Goal: Task Accomplishment & Management: Complete application form

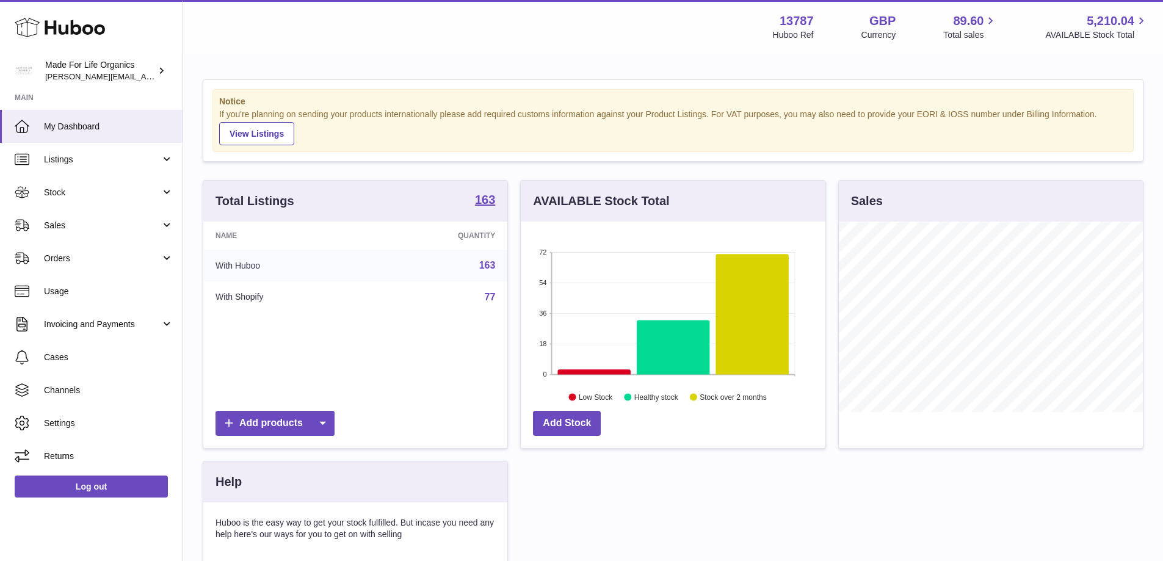
scroll to position [190, 305]
click at [38, 233] on link "Sales" at bounding box center [91, 225] width 183 height 33
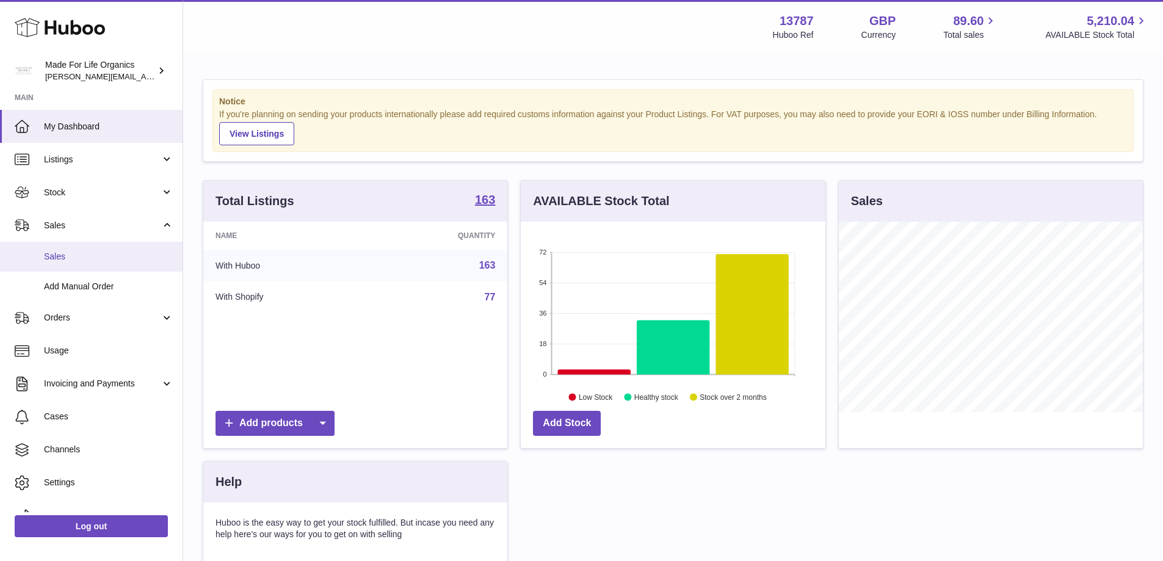
click at [53, 259] on span "Sales" at bounding box center [108, 257] width 129 height 12
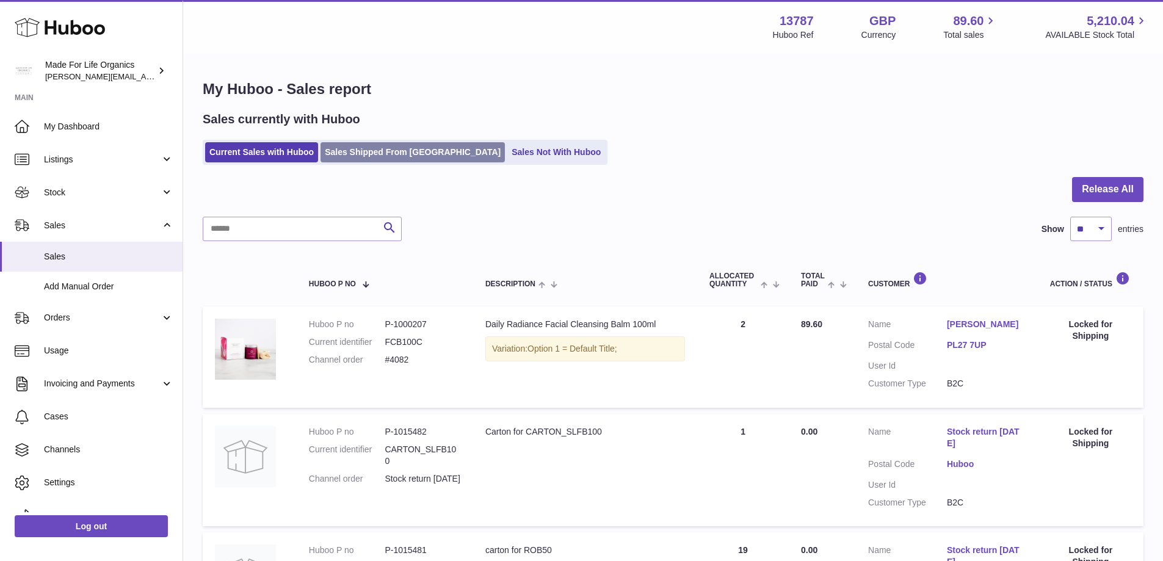
click at [389, 147] on link "Sales Shipped From Huboo" at bounding box center [413, 152] width 184 height 20
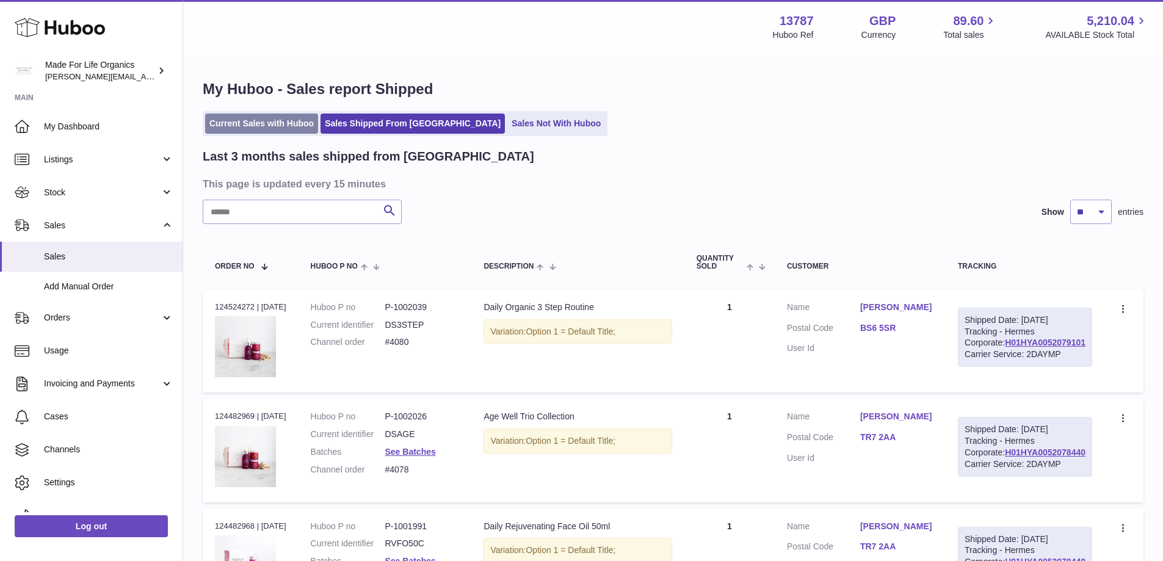
click at [242, 126] on link "Current Sales with Huboo" at bounding box center [261, 124] width 113 height 20
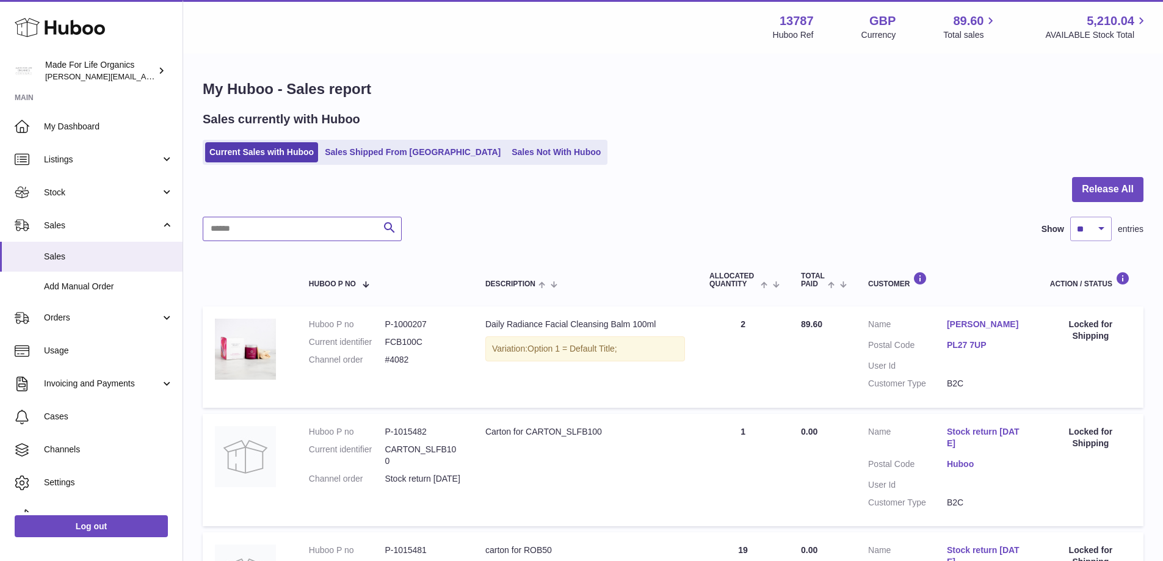
click at [261, 226] on input "text" at bounding box center [302, 229] width 199 height 24
type input "*****"
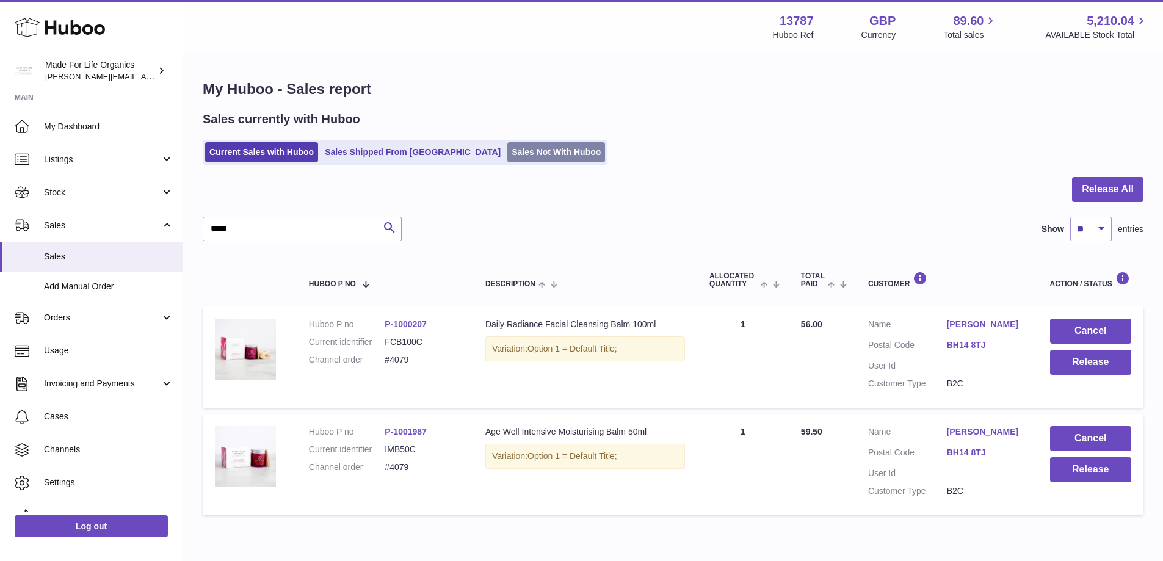
click at [522, 150] on link "Sales Not With Huboo" at bounding box center [556, 152] width 98 height 20
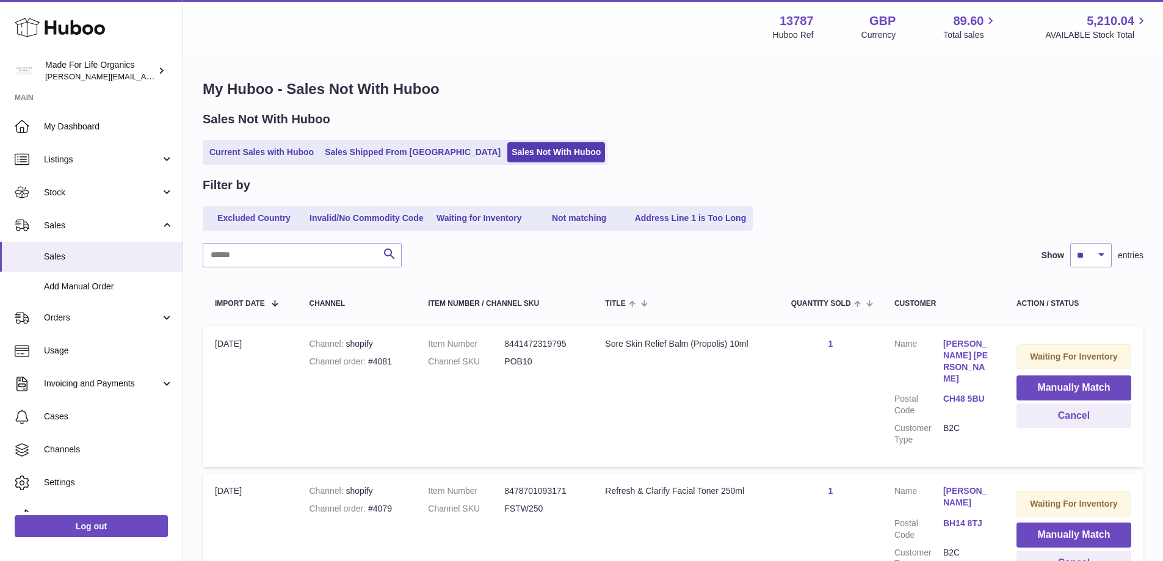
scroll to position [61, 0]
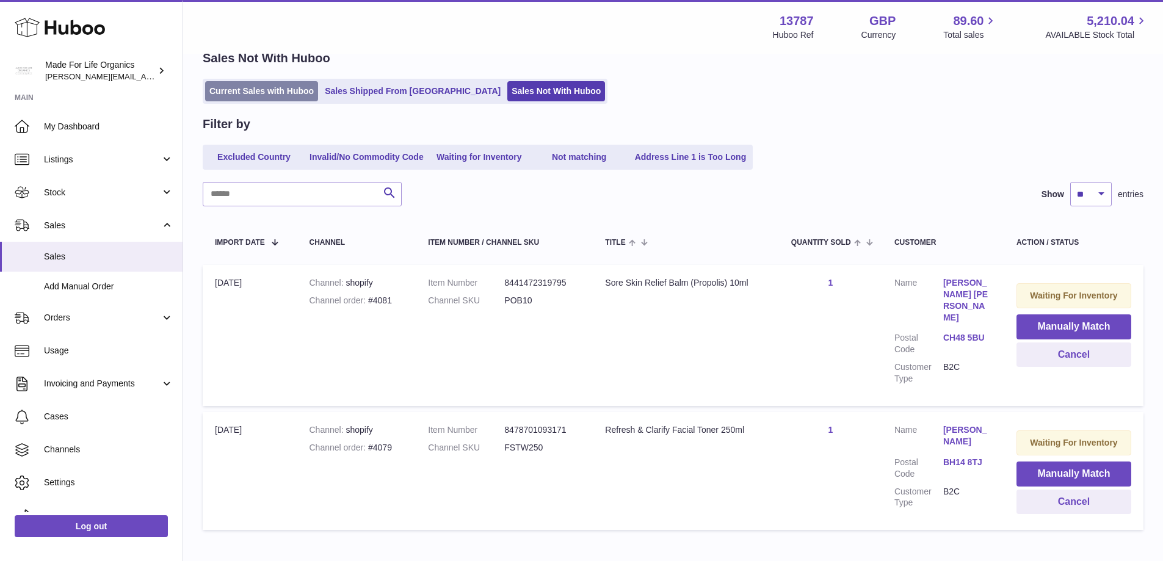
click at [259, 88] on link "Current Sales with Huboo" at bounding box center [261, 91] width 113 height 20
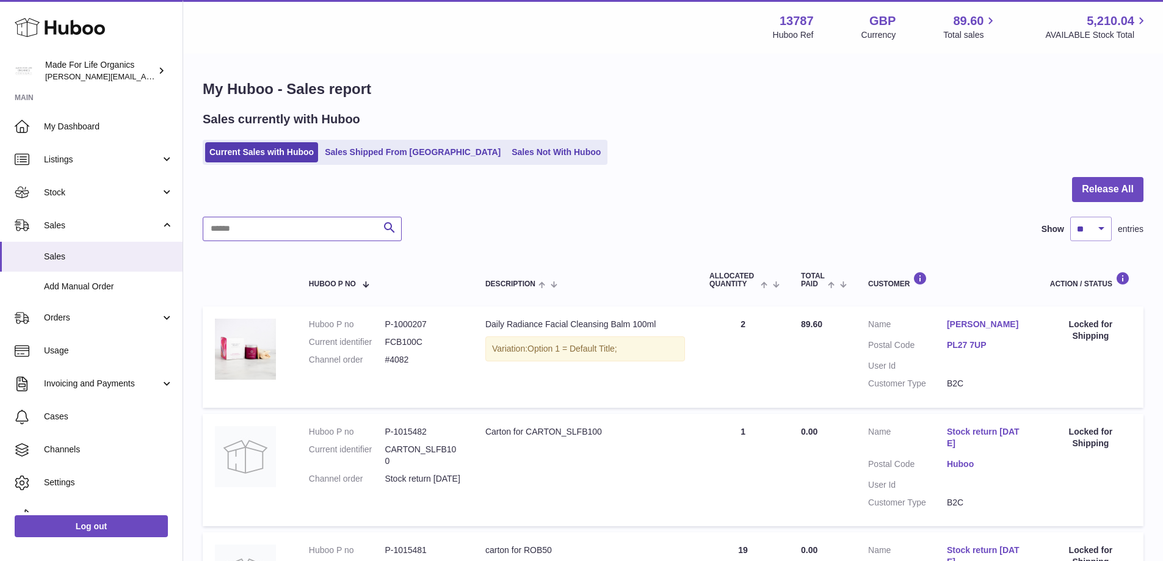
click at [284, 226] on input "text" at bounding box center [302, 229] width 199 height 24
type input "*****"
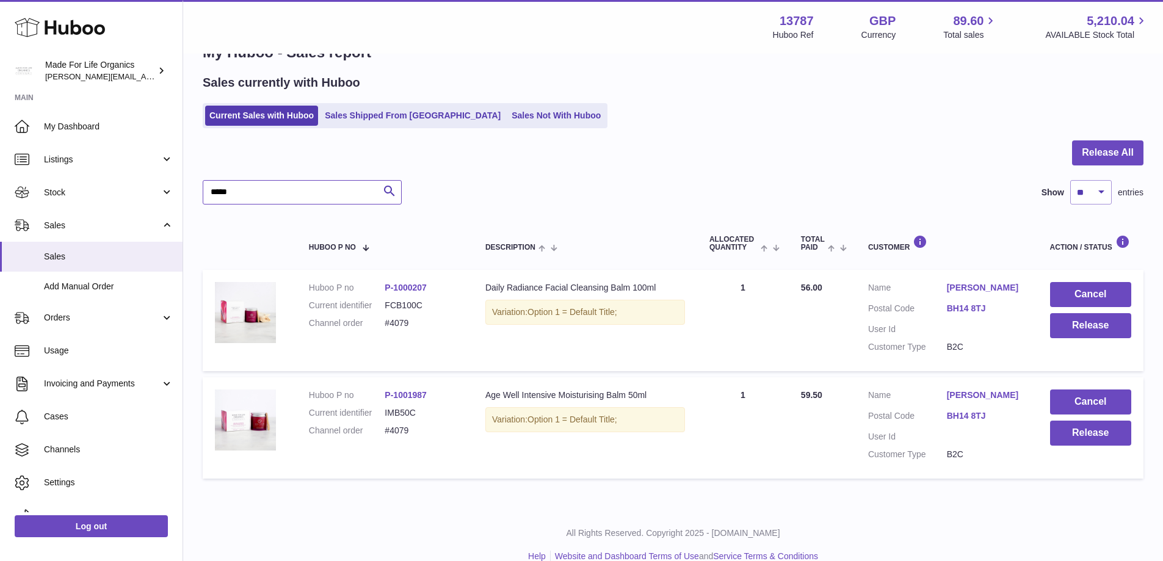
scroll to position [56, 0]
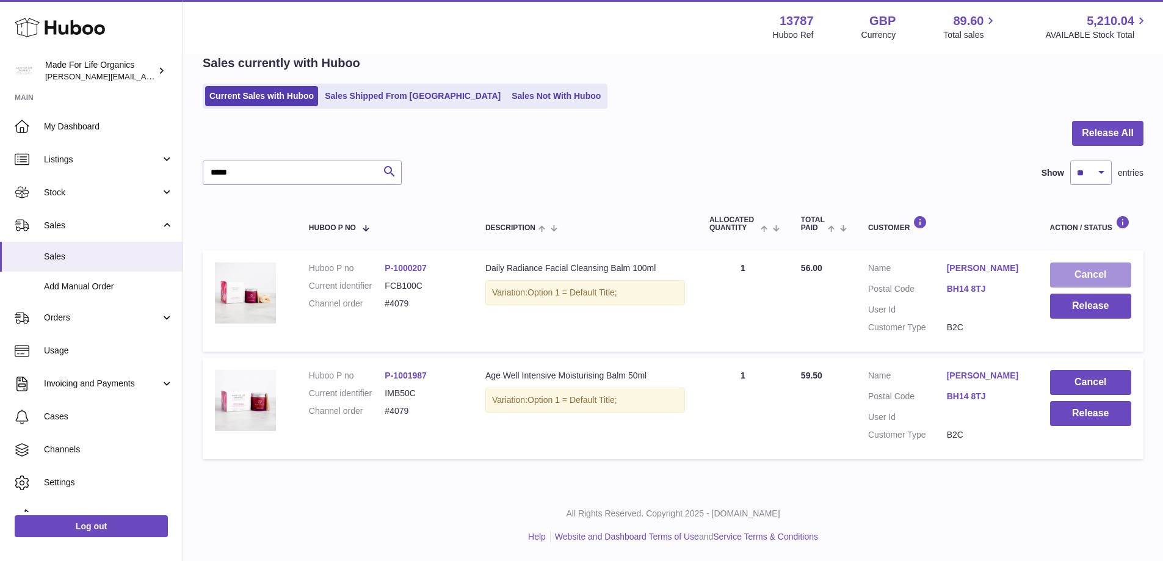
click at [1070, 274] on button "Cancel" at bounding box center [1090, 275] width 81 height 25
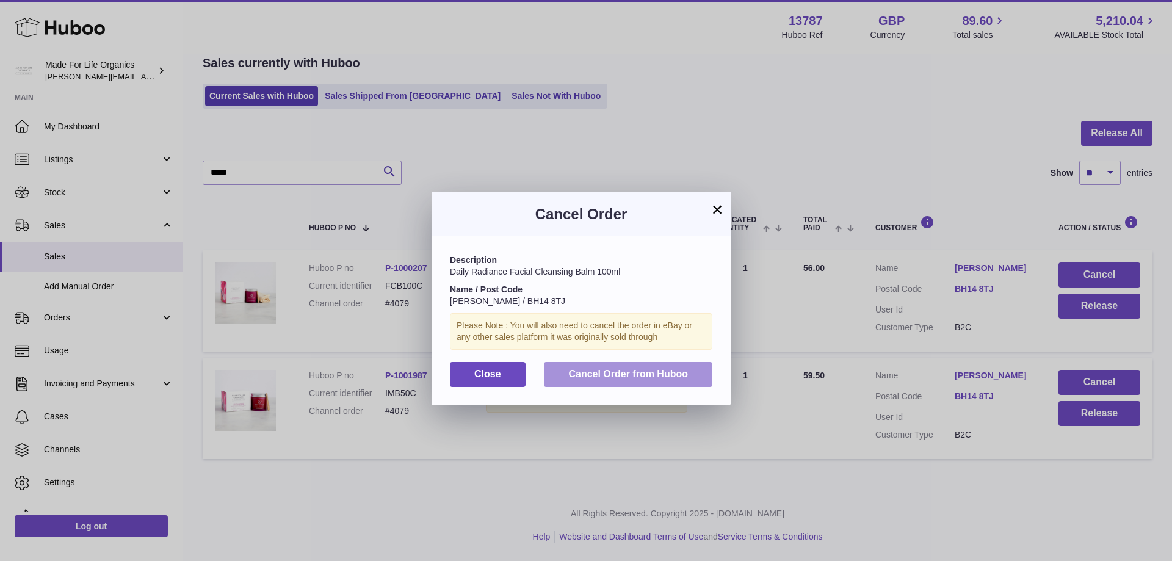
click at [646, 374] on span "Cancel Order from Huboo" at bounding box center [628, 374] width 120 height 10
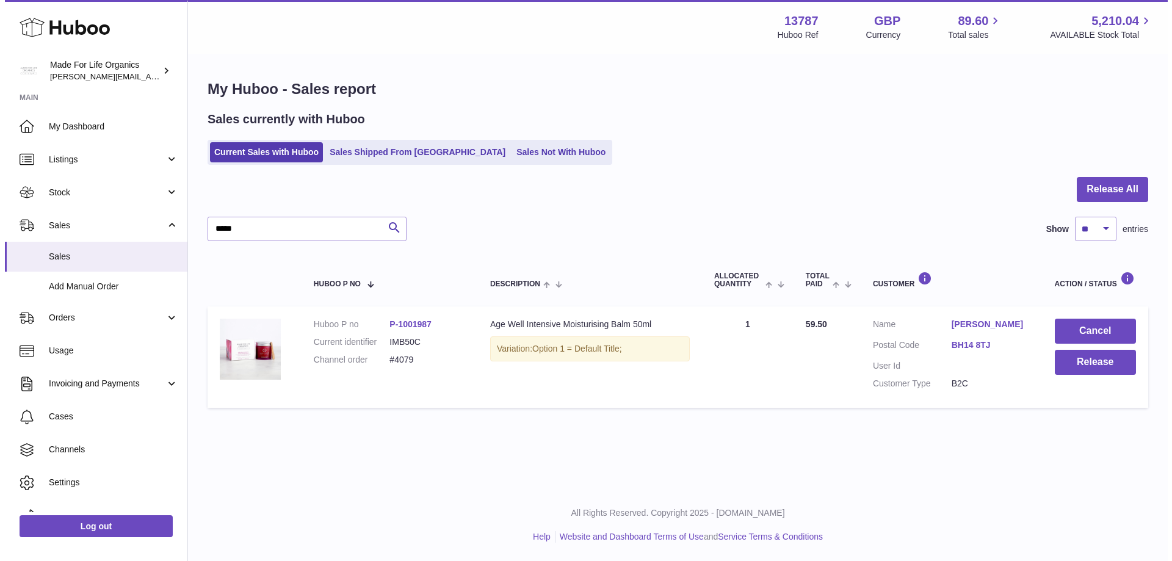
scroll to position [0, 0]
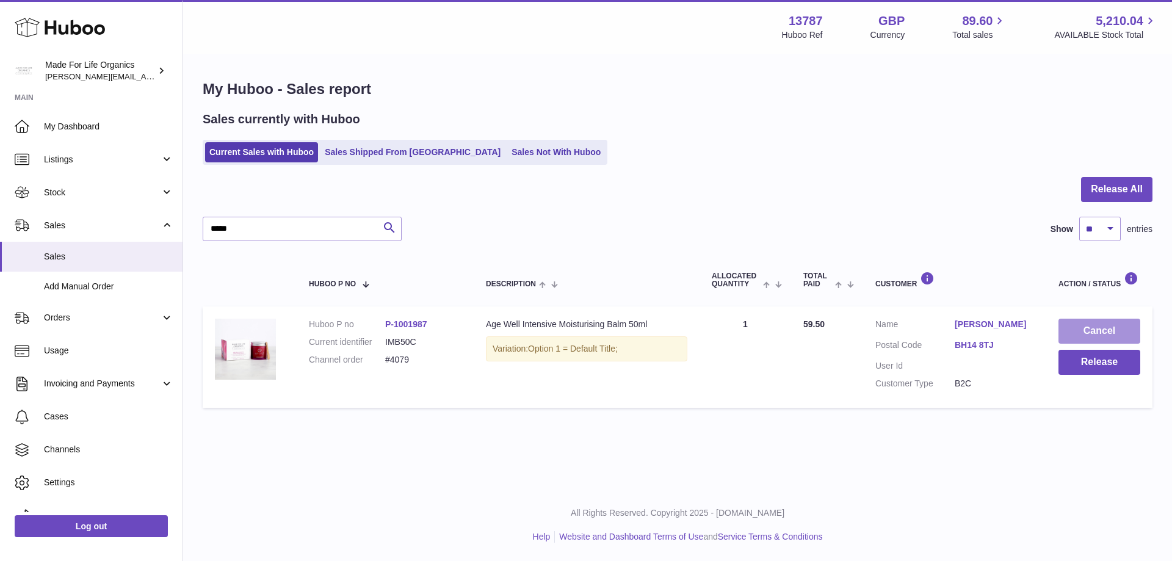
click at [1089, 328] on button "Cancel" at bounding box center [1100, 331] width 82 height 25
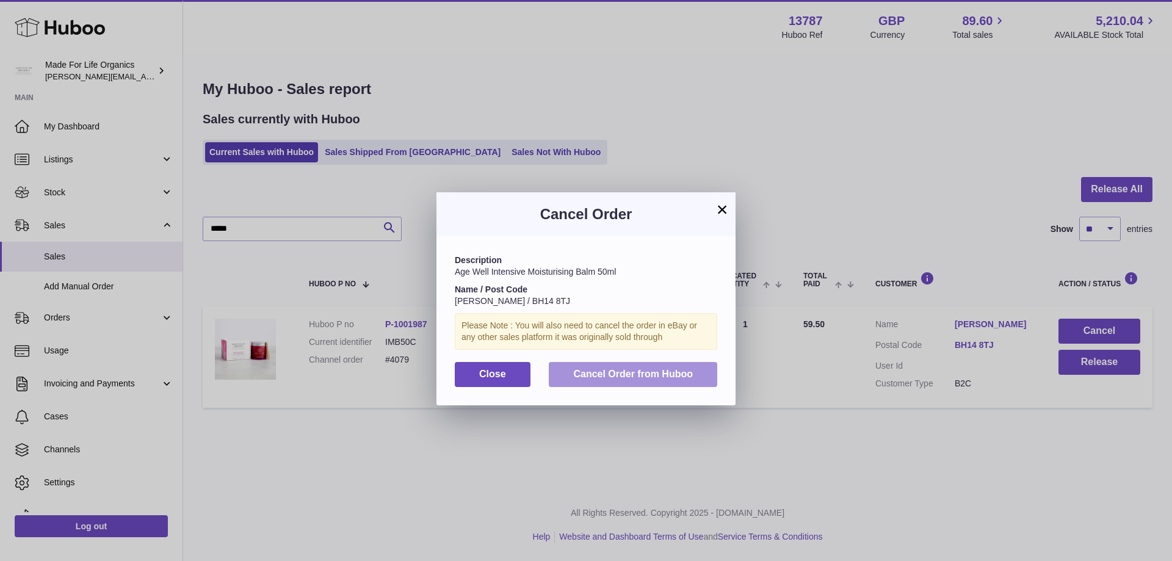
click at [647, 380] on button "Cancel Order from Huboo" at bounding box center [633, 374] width 168 height 25
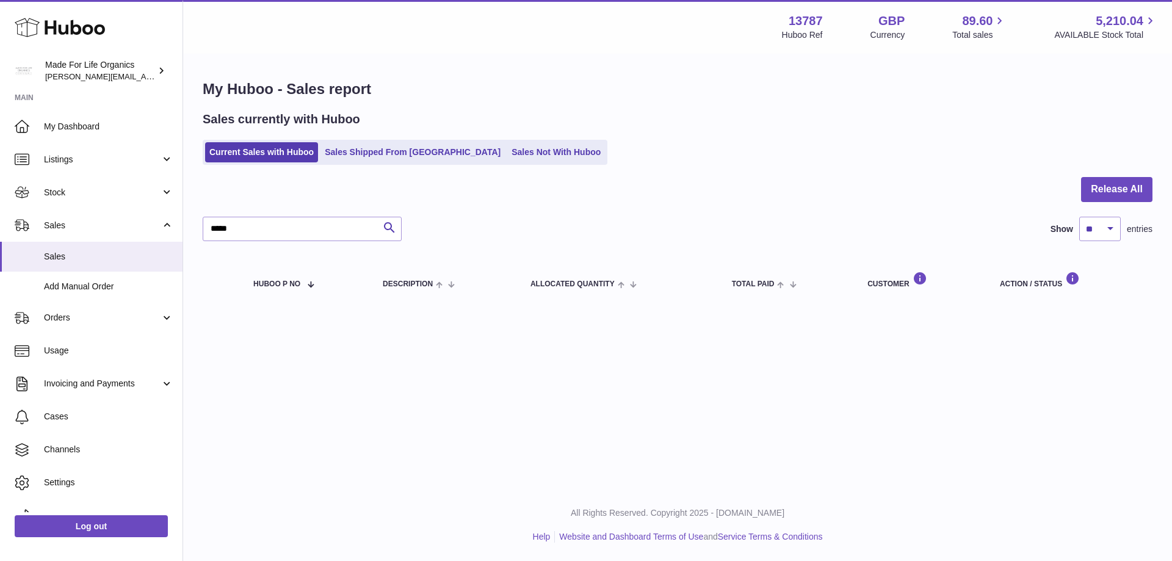
click at [509, 153] on link "Sales Not With Huboo" at bounding box center [556, 152] width 98 height 20
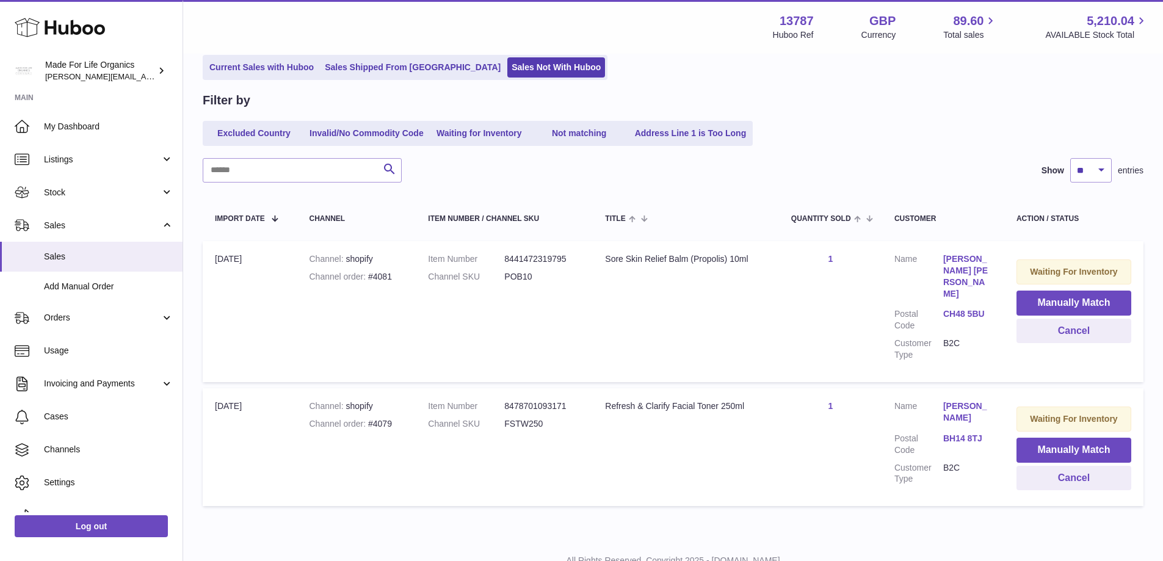
scroll to position [109, 0]
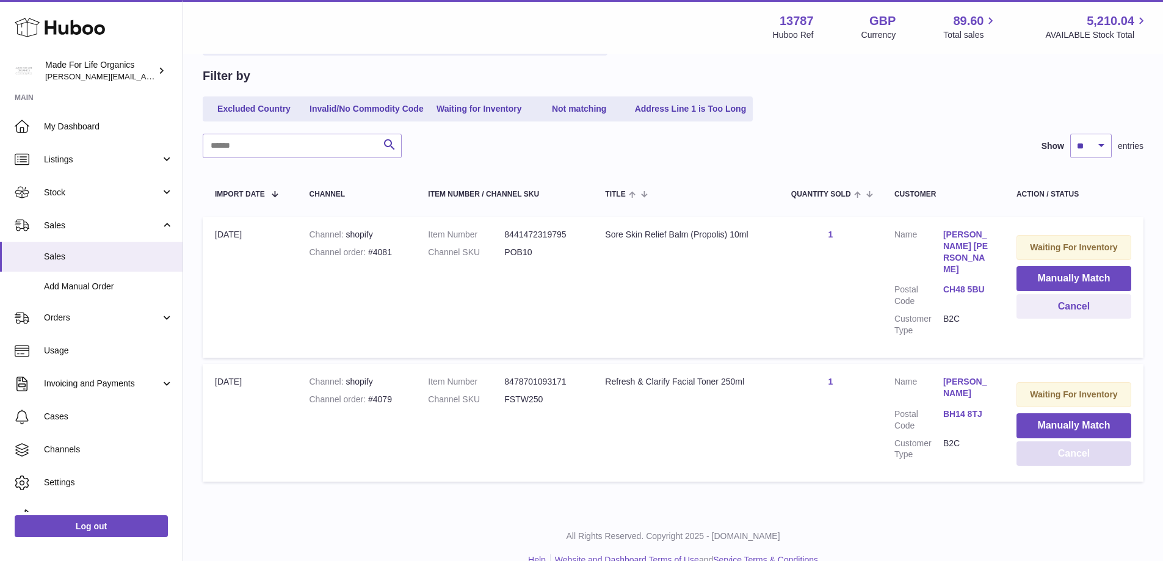
click at [1097, 441] on button "Cancel" at bounding box center [1073, 453] width 115 height 25
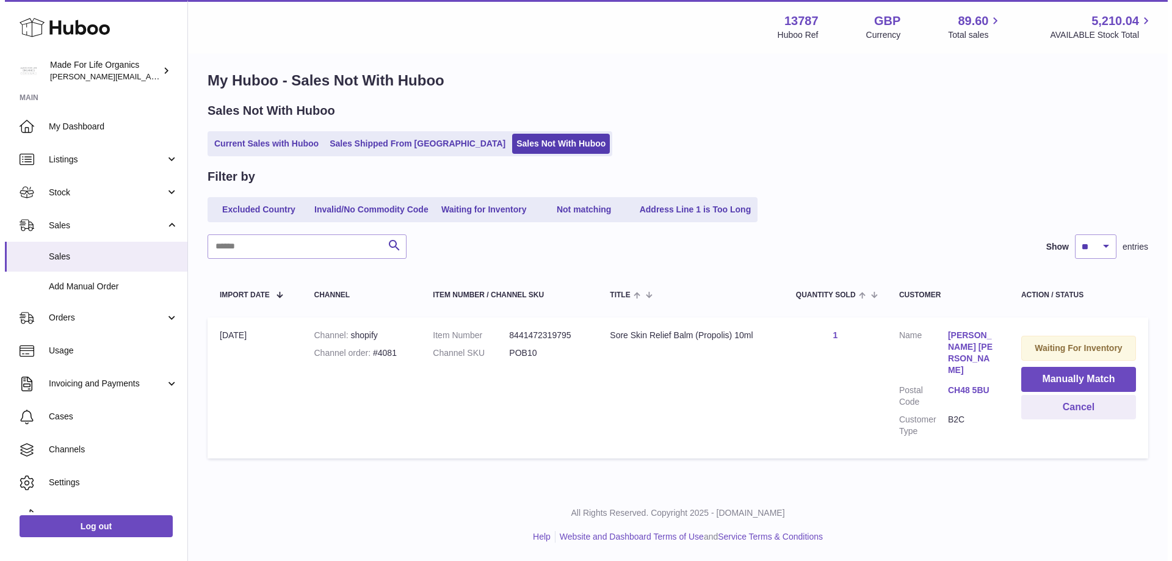
scroll to position [0, 0]
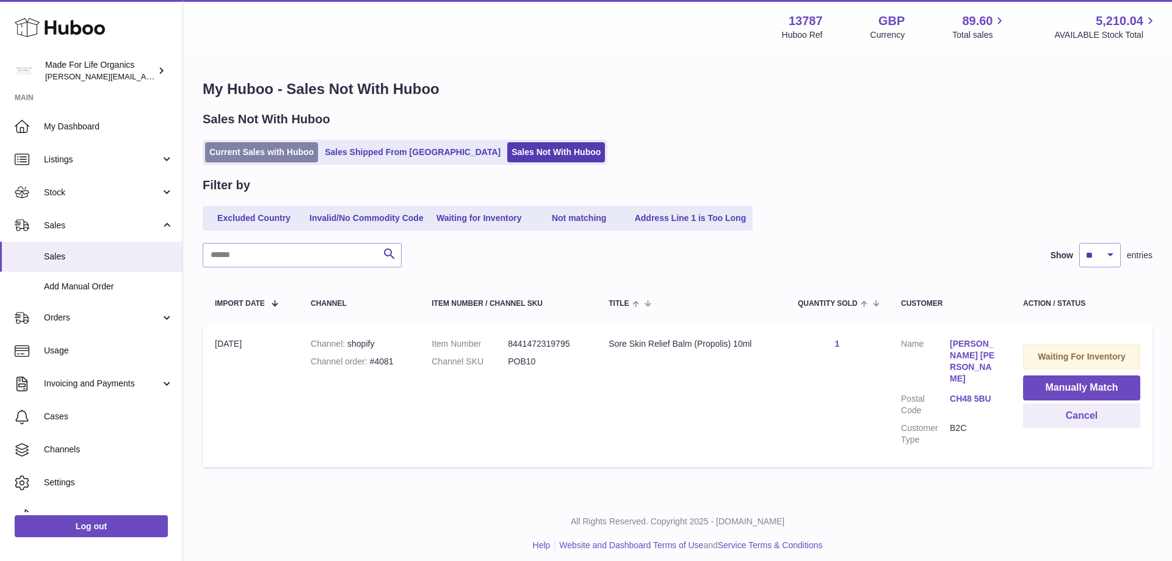
click at [242, 147] on link "Current Sales with Huboo" at bounding box center [261, 152] width 113 height 20
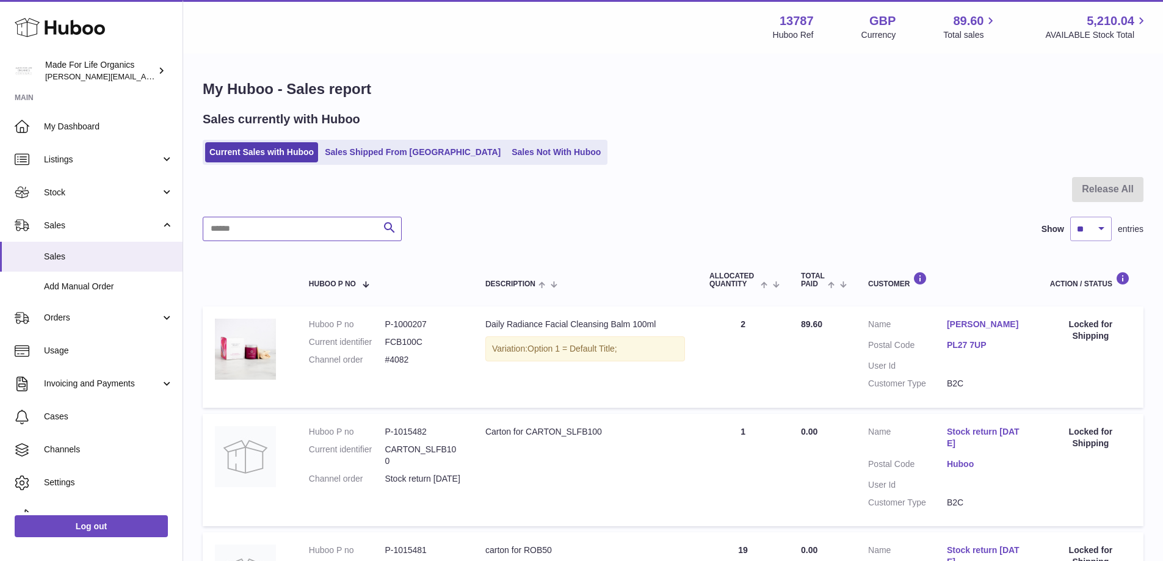
click at [248, 225] on input "text" at bounding box center [302, 229] width 199 height 24
type input "******"
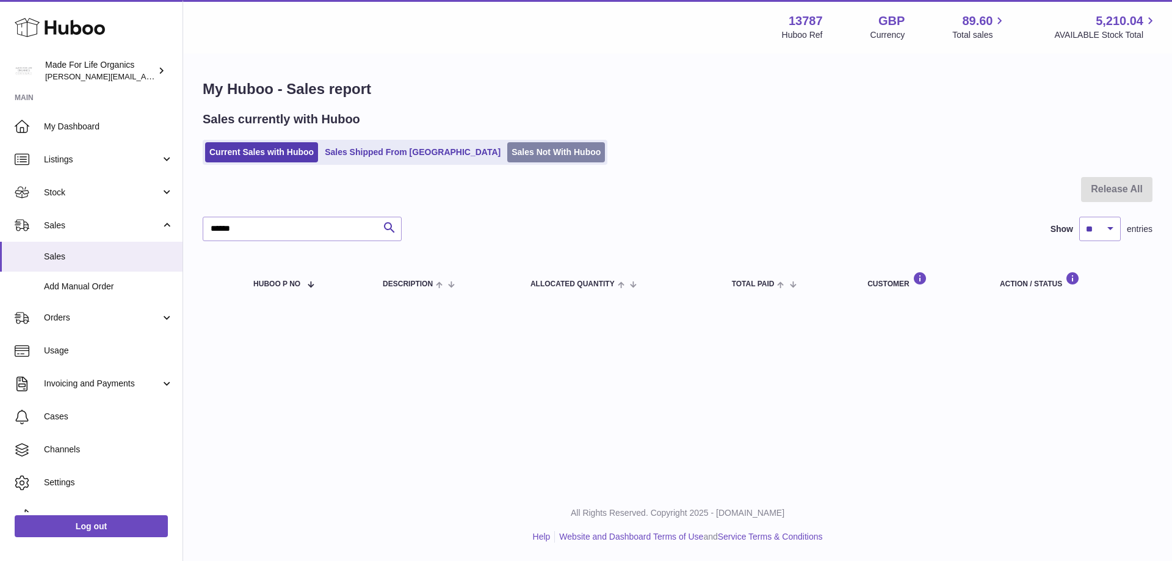
click at [507, 147] on link "Sales Not With Huboo" at bounding box center [556, 152] width 98 height 20
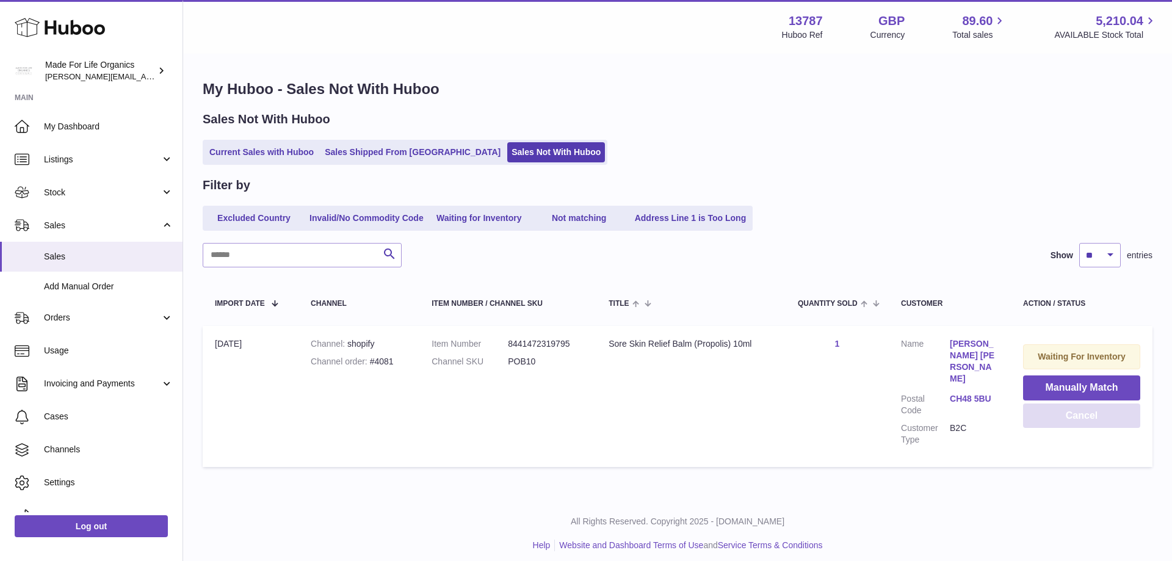
click at [1090, 416] on button "Cancel" at bounding box center [1081, 416] width 117 height 25
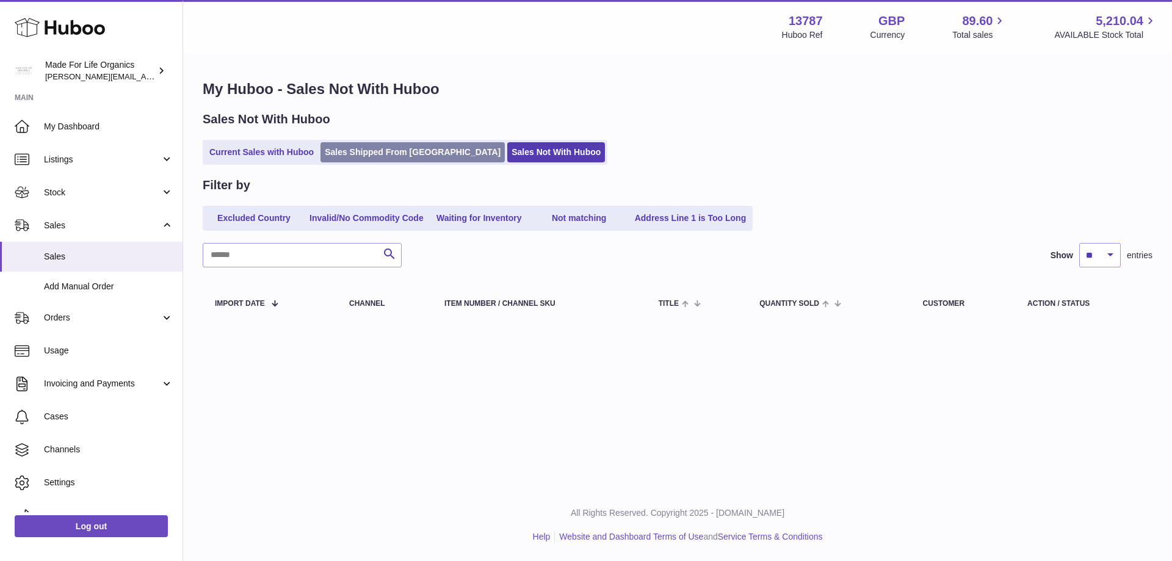
click at [372, 150] on link "Sales Shipped From [GEOGRAPHIC_DATA]" at bounding box center [413, 152] width 184 height 20
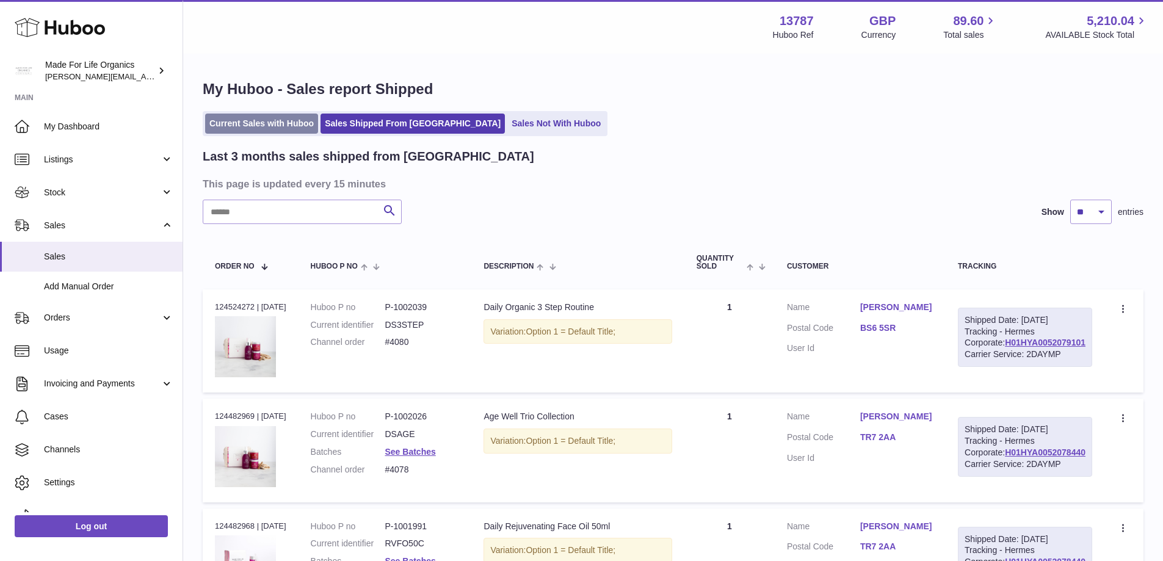
click at [227, 131] on link "Current Sales with Huboo" at bounding box center [261, 124] width 113 height 20
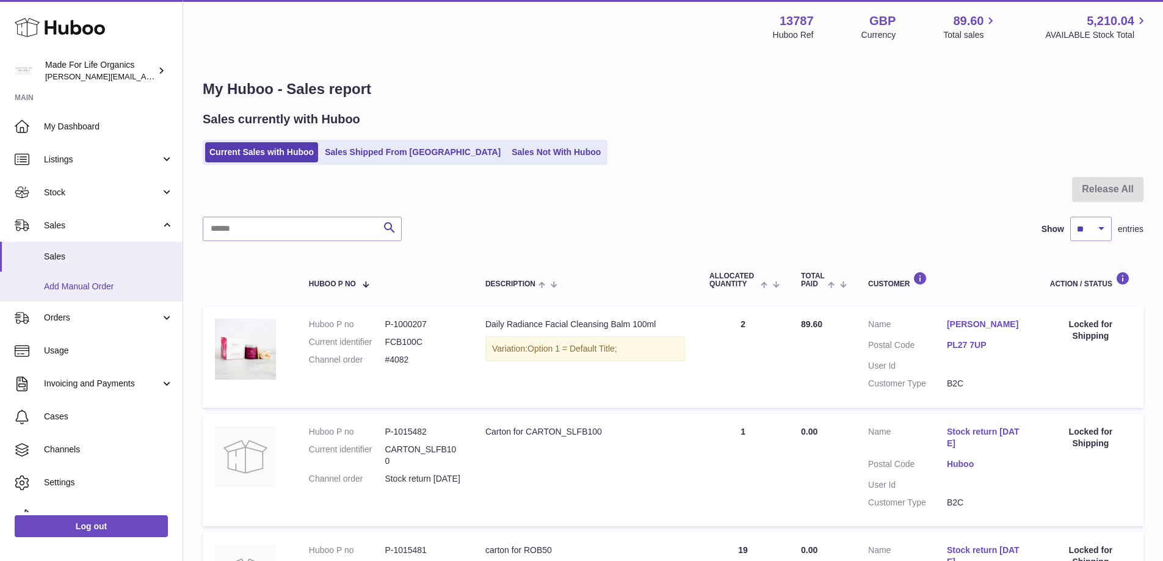
click at [104, 286] on span "Add Manual Order" at bounding box center [108, 287] width 129 height 12
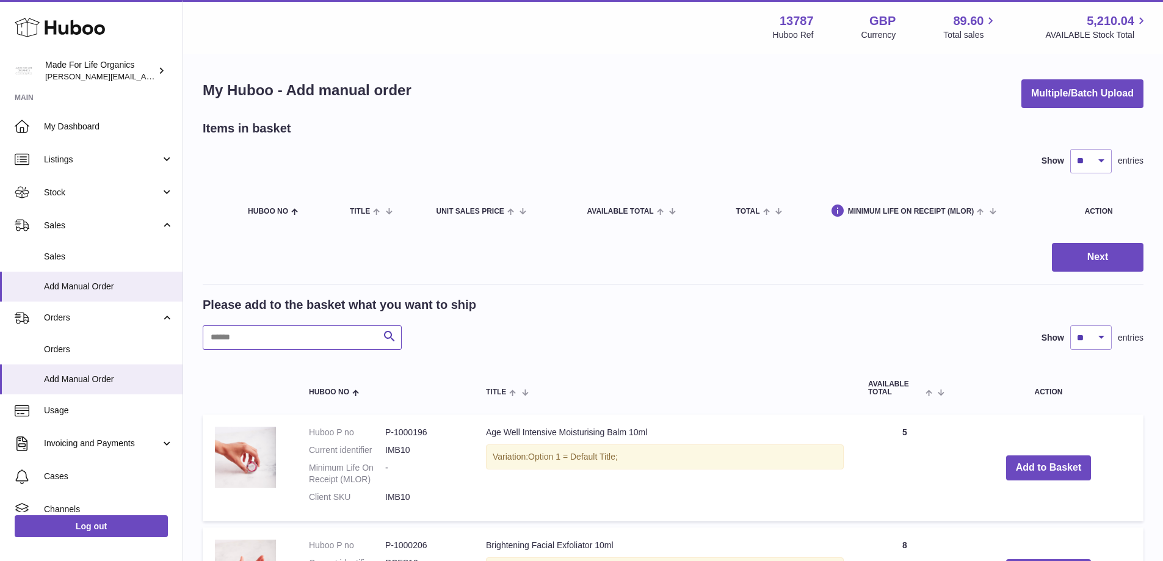
click at [346, 343] on input "text" at bounding box center [302, 337] width 199 height 24
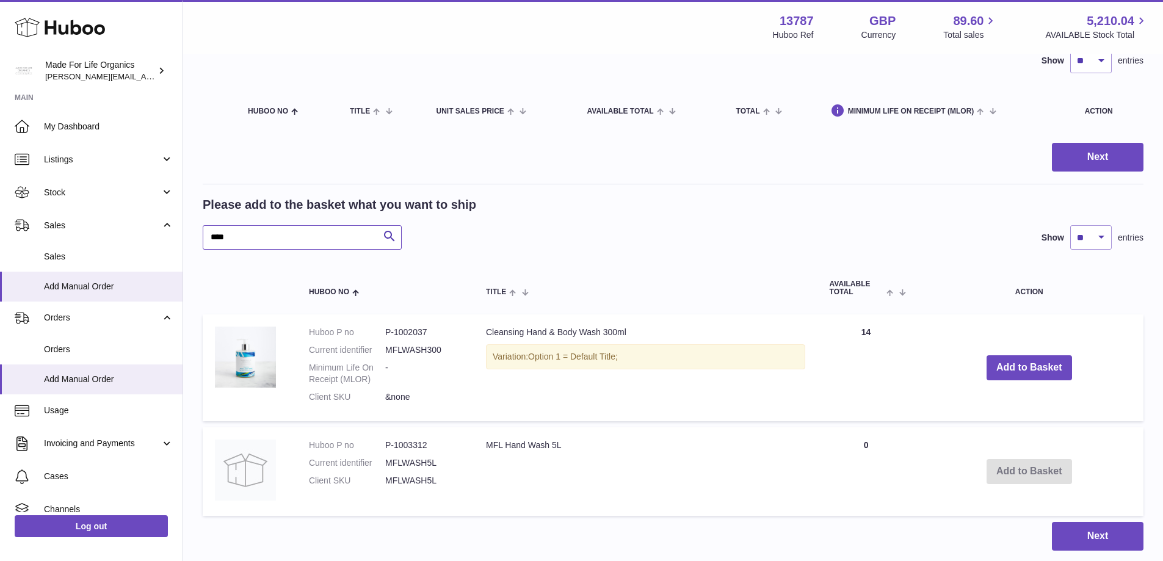
scroll to position [122, 0]
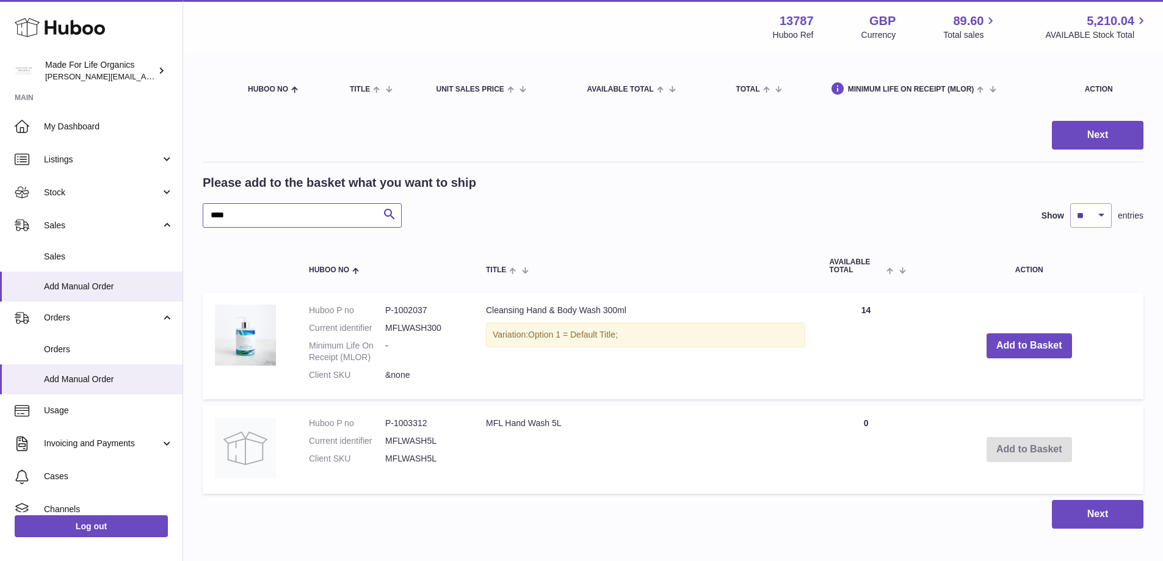
drag, startPoint x: 261, startPoint y: 216, endPoint x: 184, endPoint y: 212, distance: 77.0
click at [184, 212] on div "My Huboo - Add manual order Multiple/Batch Upload Items in basket Show ** ** **…" at bounding box center [673, 243] width 980 height 620
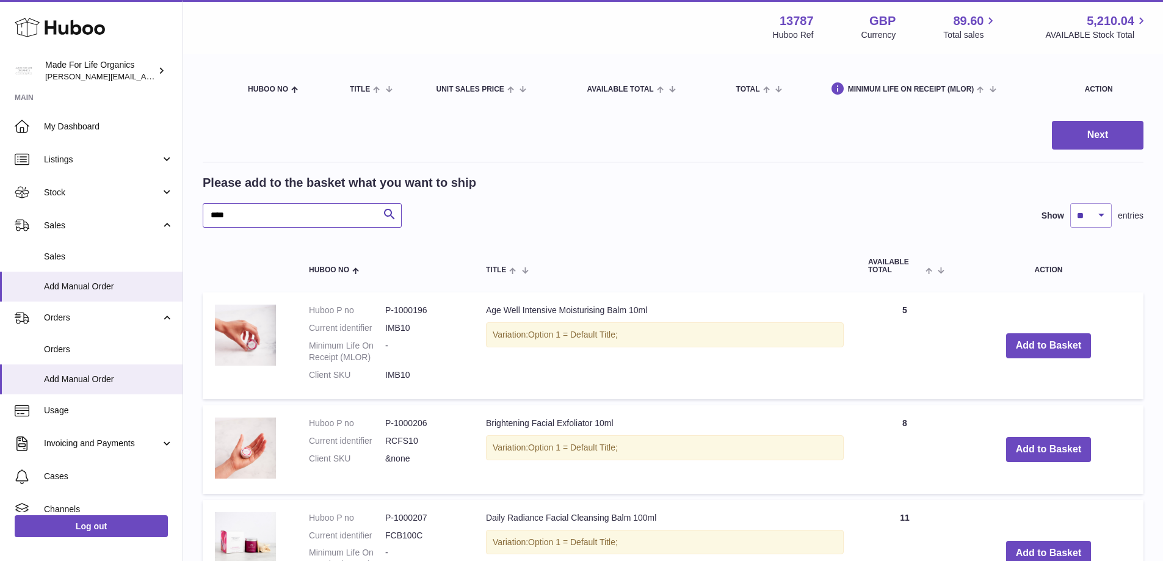
type input "*****"
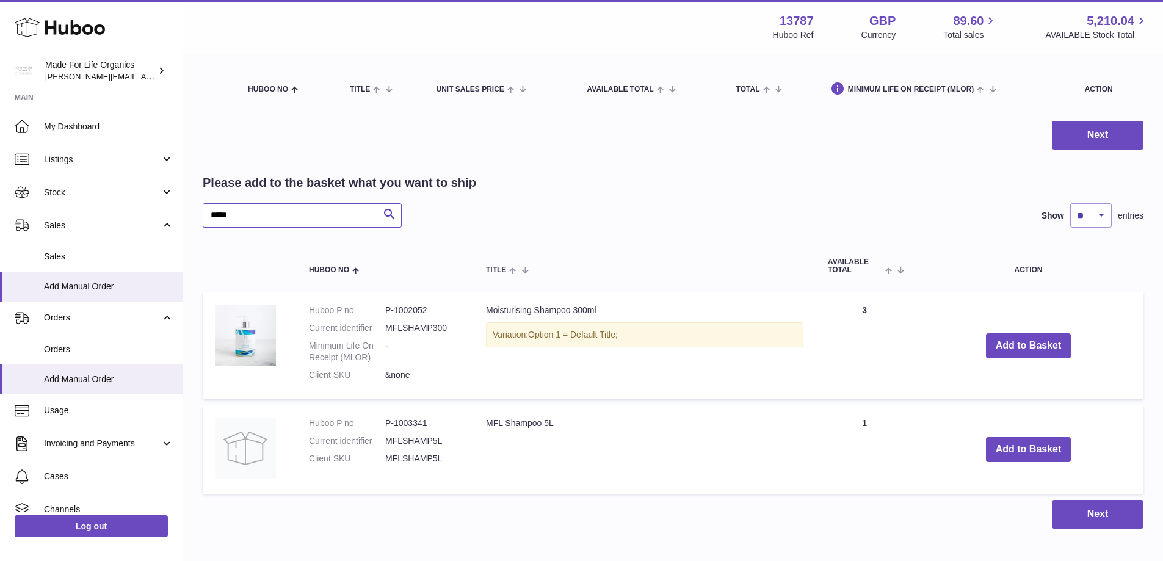
drag, startPoint x: 267, startPoint y: 220, endPoint x: 192, endPoint y: 220, distance: 75.1
click at [192, 220] on div "My Huboo - Add manual order Multiple/Batch Upload Items in basket Show ** ** **…" at bounding box center [673, 243] width 980 height 620
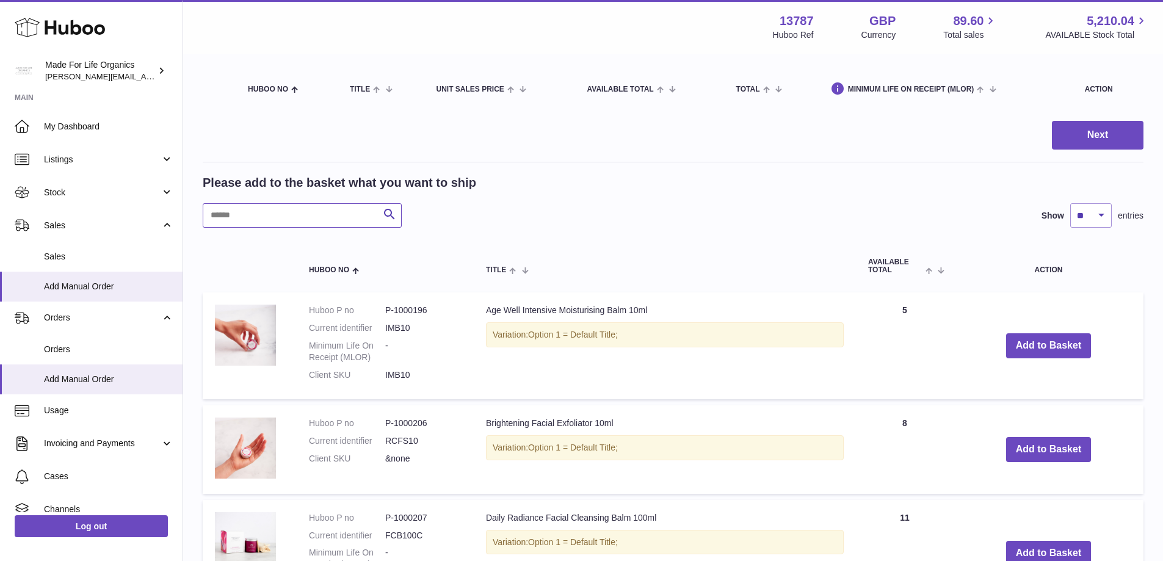
click at [256, 217] on input "text" at bounding box center [302, 215] width 199 height 24
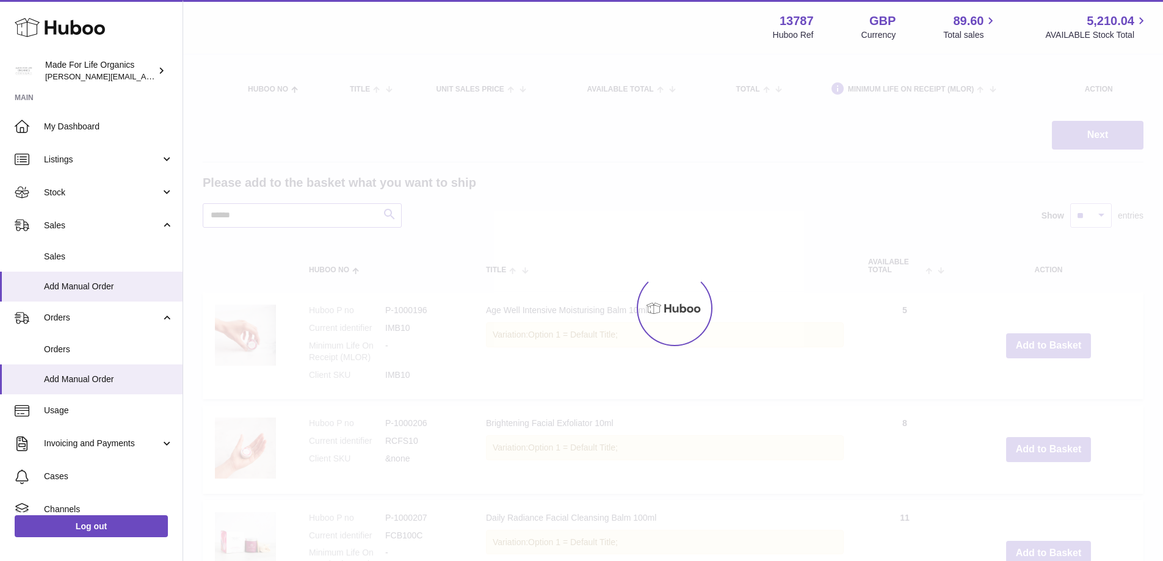
scroll to position [91, 0]
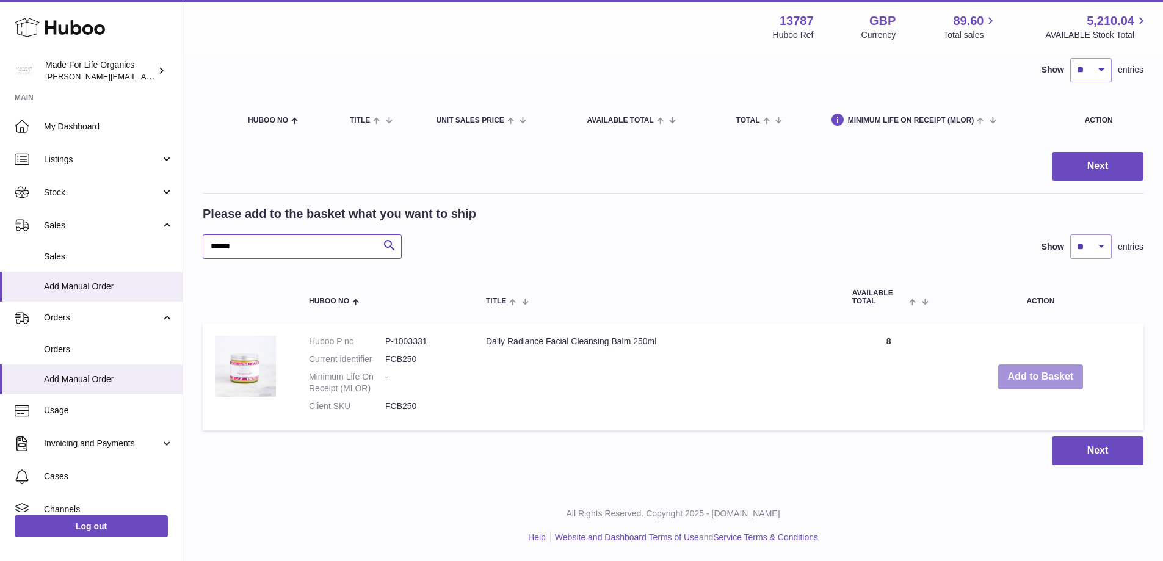
type input "******"
click at [1031, 379] on button "Add to Basket" at bounding box center [1040, 376] width 85 height 25
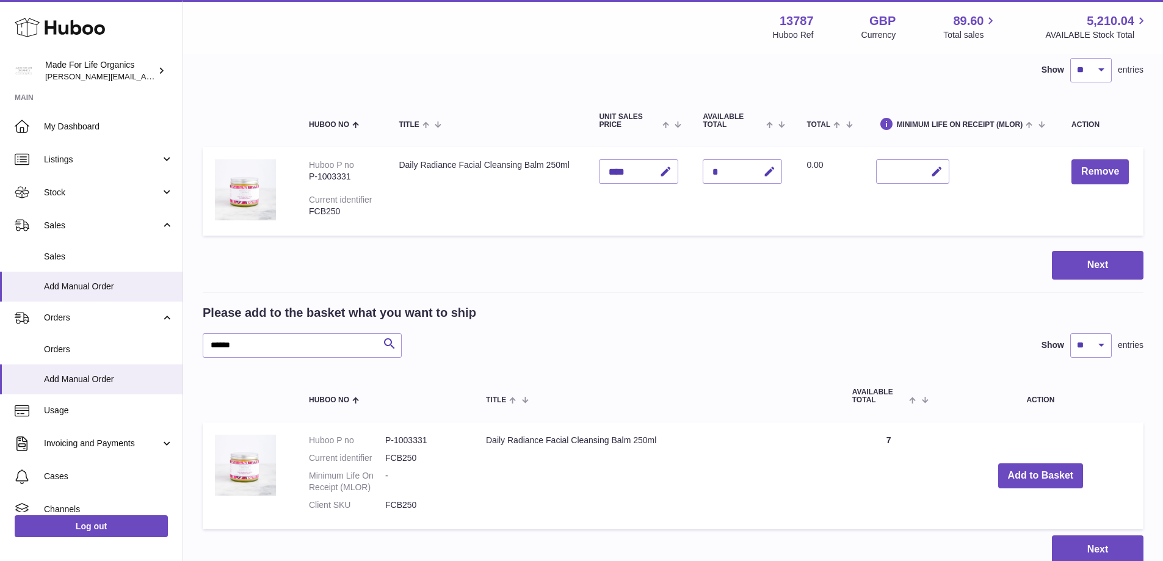
click at [747, 173] on div "*" at bounding box center [742, 171] width 79 height 24
click at [769, 171] on icon "button" at bounding box center [769, 171] width 13 height 13
type input "*"
click at [770, 168] on icon "submit" at bounding box center [769, 171] width 11 height 11
drag, startPoint x: 263, startPoint y: 343, endPoint x: 161, endPoint y: 342, distance: 102.0
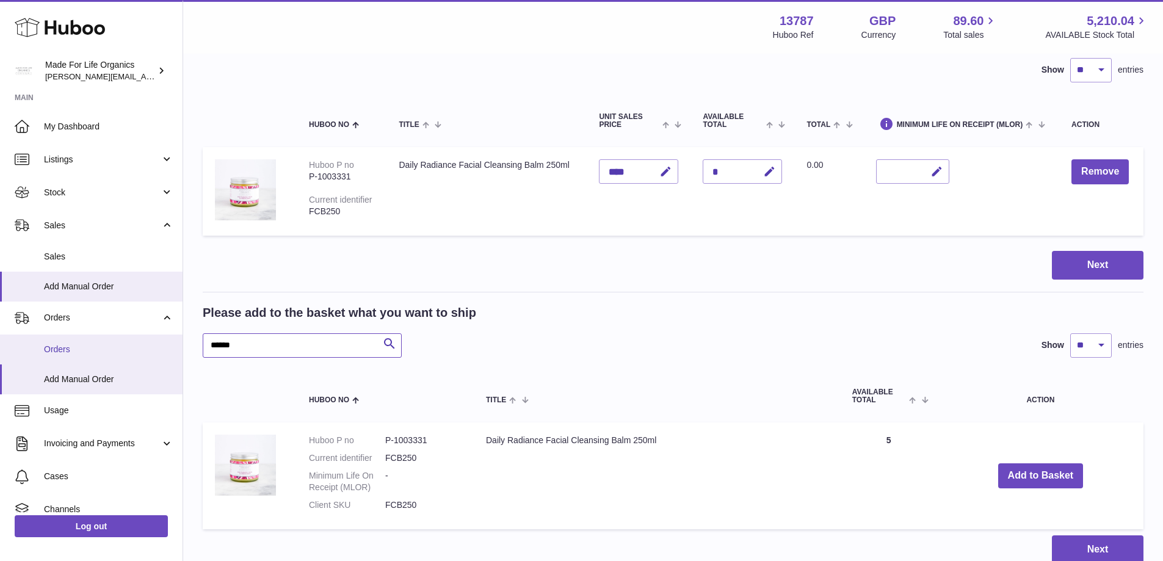
click at [161, 342] on div "Huboo Made For Life Organics geoff.winwood@madeforlifeorganics.com Main My Dash…" at bounding box center [581, 284] width 1163 height 751
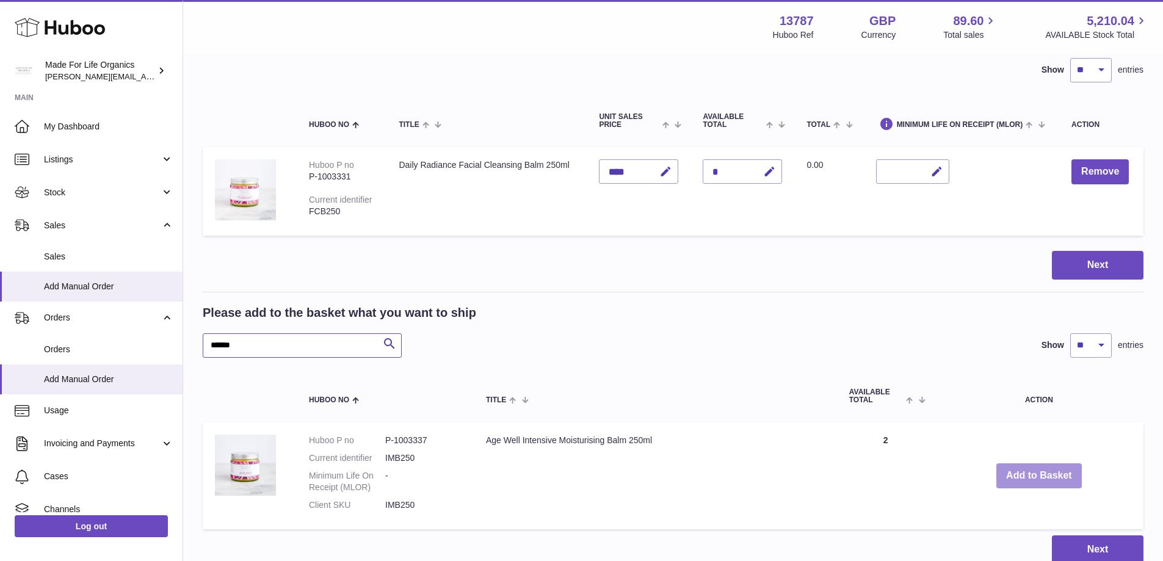
type input "******"
click at [1029, 477] on button "Add to Basket" at bounding box center [1038, 475] width 85 height 25
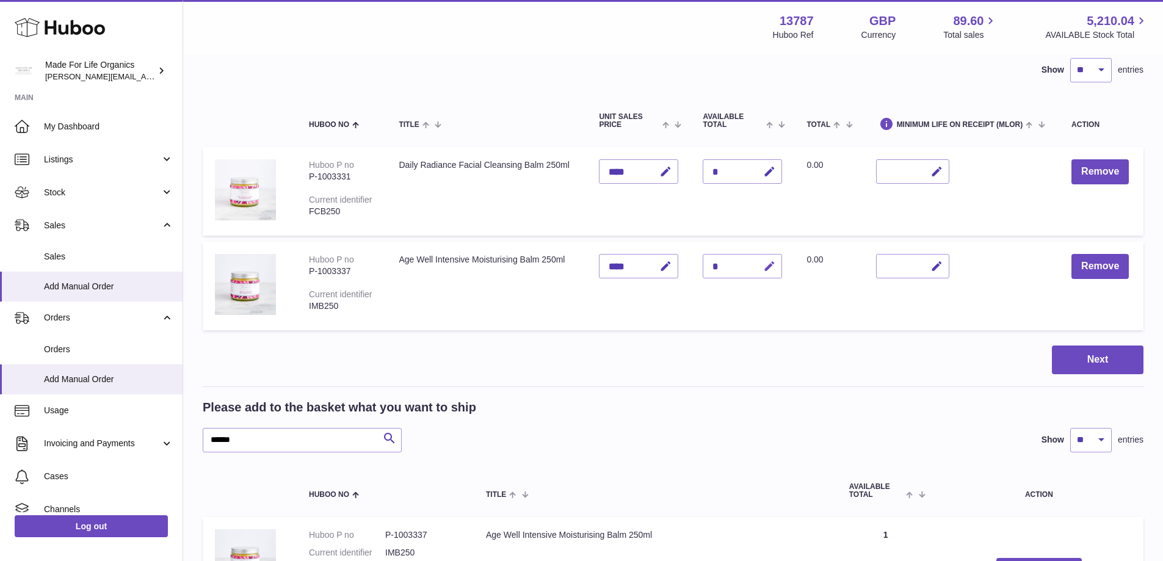
click at [769, 267] on icon "button" at bounding box center [769, 266] width 13 height 13
type input "*"
click at [765, 266] on icon "submit" at bounding box center [769, 266] width 11 height 11
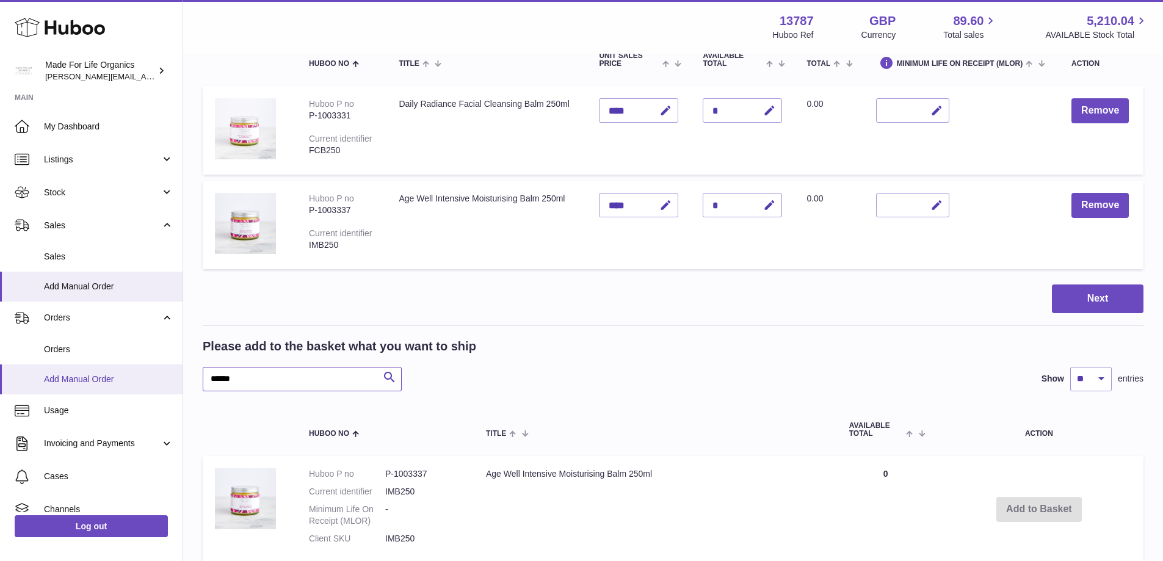
drag, startPoint x: 258, startPoint y: 383, endPoint x: 174, endPoint y: 376, distance: 83.9
click at [174, 376] on div "Huboo Made For Life Organics geoff.winwood@madeforlifeorganics.com Main My Dash…" at bounding box center [581, 271] width 1163 height 846
type input "******"
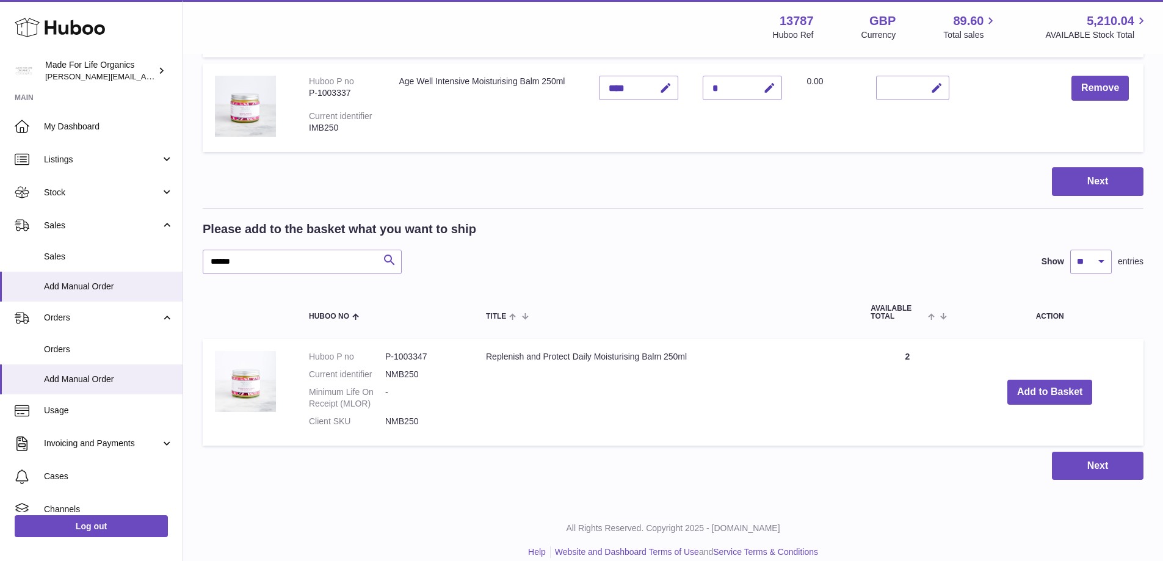
scroll to position [274, 0]
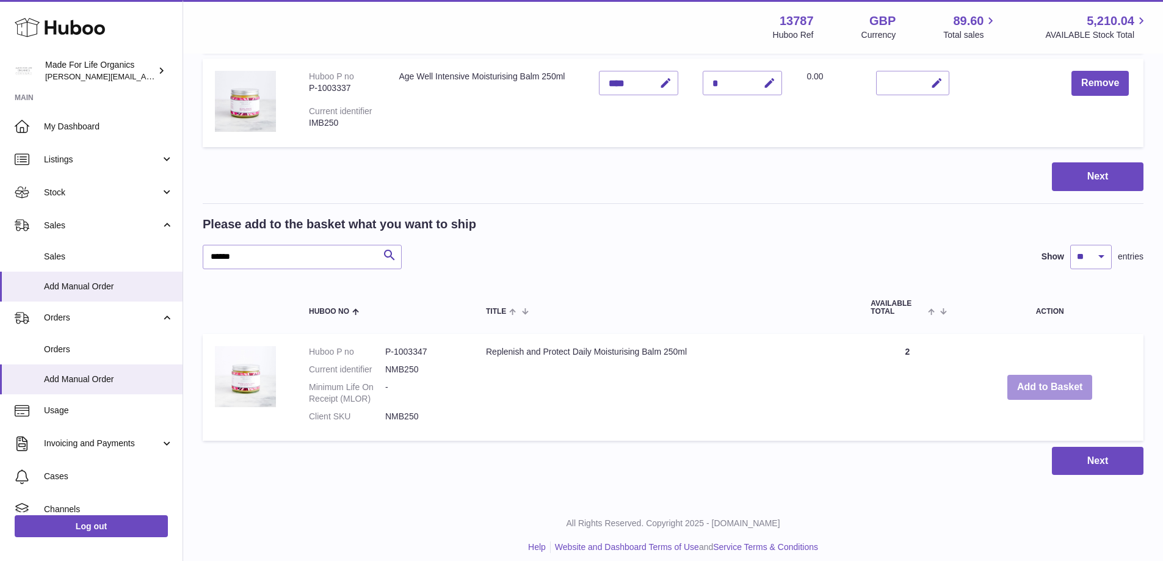
click at [1040, 385] on button "Add to Basket" at bounding box center [1049, 387] width 85 height 25
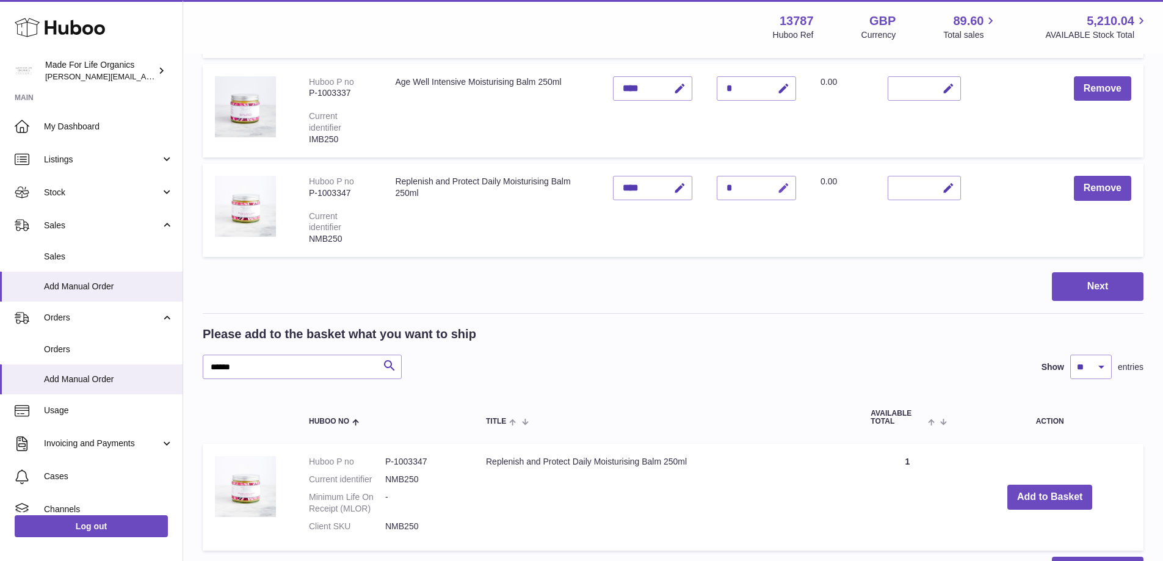
click at [781, 188] on icon "button" at bounding box center [783, 188] width 13 height 13
type input "*"
click at [788, 184] on icon "submit" at bounding box center [783, 188] width 11 height 11
drag, startPoint x: 289, startPoint y: 364, endPoint x: 195, endPoint y: 365, distance: 94.0
click at [195, 365] on div "My Huboo - Add manual order Multiple/Batch Upload Items in basket Show ** ** **…" at bounding box center [673, 195] width 980 height 829
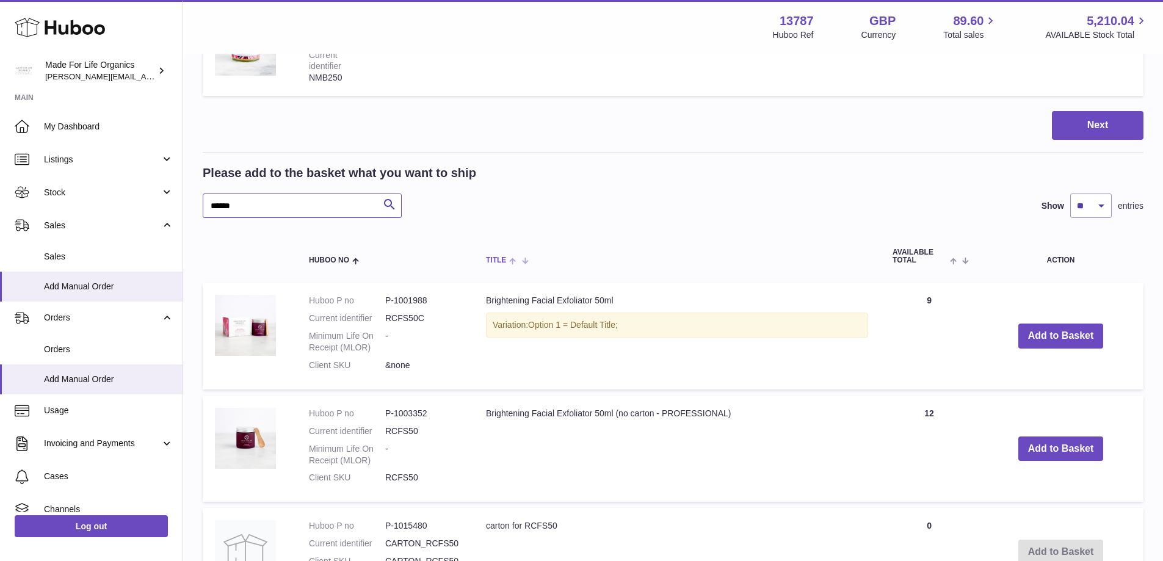
scroll to position [457, 0]
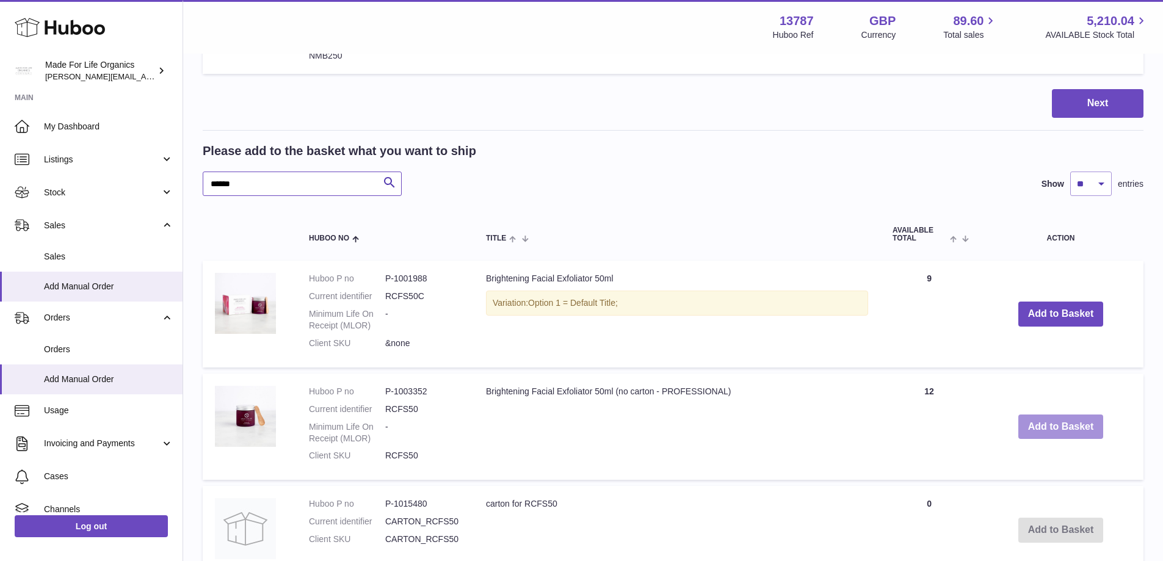
type input "******"
click at [1076, 419] on button "Add to Basket" at bounding box center [1060, 427] width 85 height 25
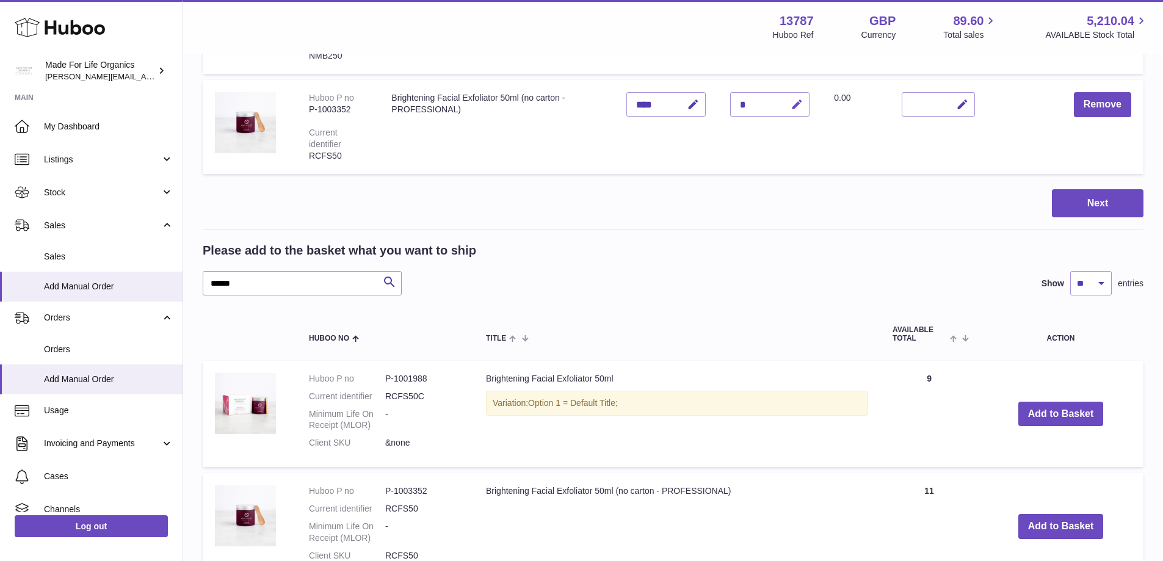
click at [798, 106] on icon "button" at bounding box center [797, 104] width 13 height 13
type input "*"
click at [792, 106] on icon "submit" at bounding box center [797, 104] width 11 height 11
drag, startPoint x: 191, startPoint y: 284, endPoint x: 167, endPoint y: 283, distance: 24.5
click at [167, 283] on div "Huboo Made For Life Organics geoff.winwood@madeforlifeorganics.com Main My Dash…" at bounding box center [581, 174] width 1163 height 1263
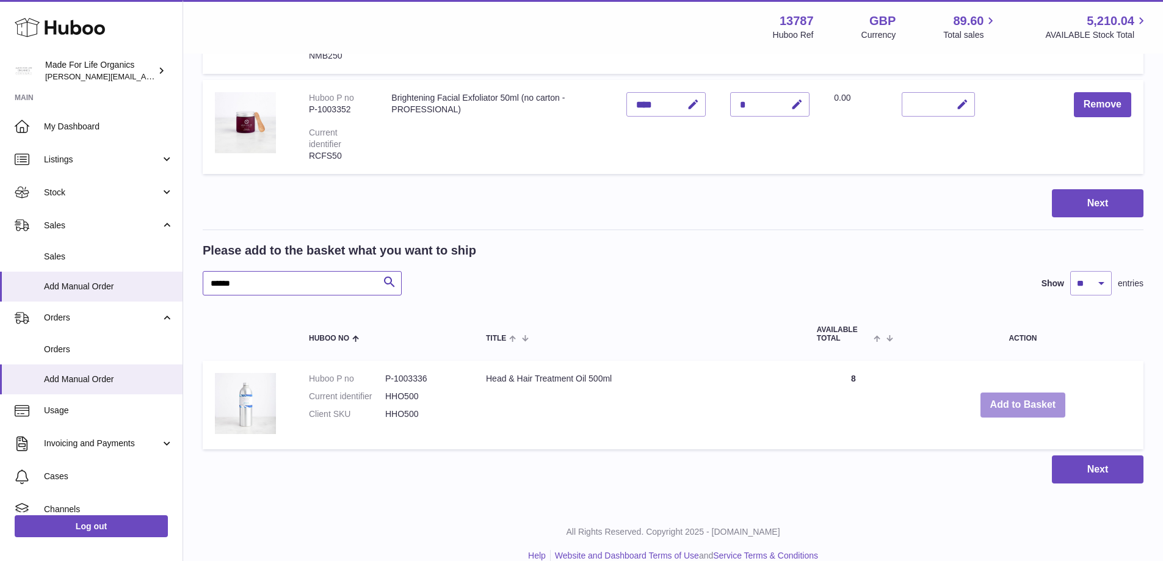
type input "******"
click at [1024, 408] on button "Add to Basket" at bounding box center [1022, 405] width 85 height 25
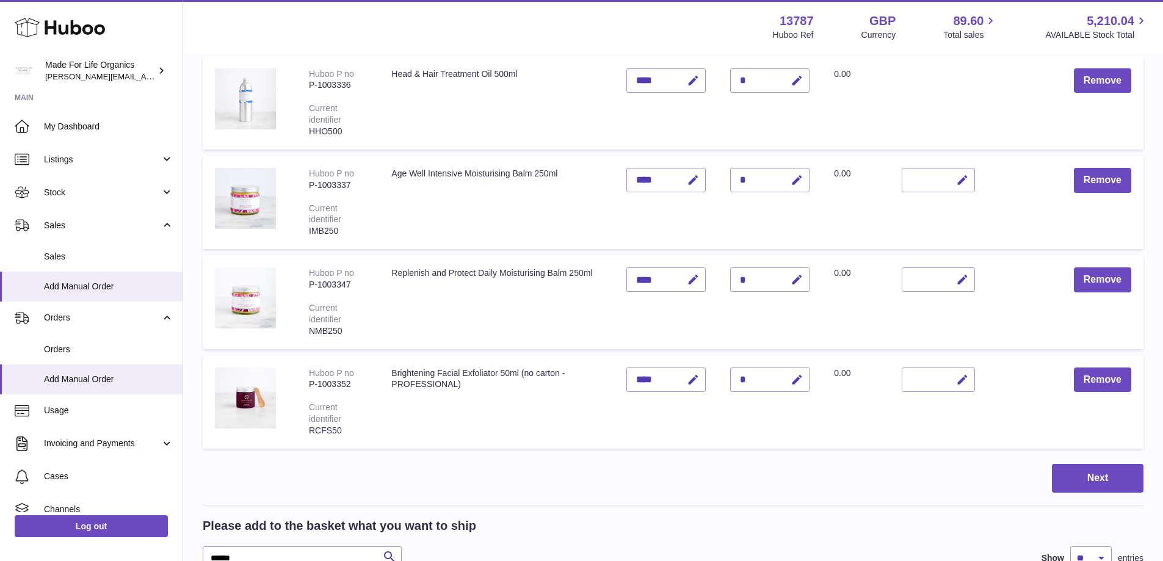
scroll to position [129, 0]
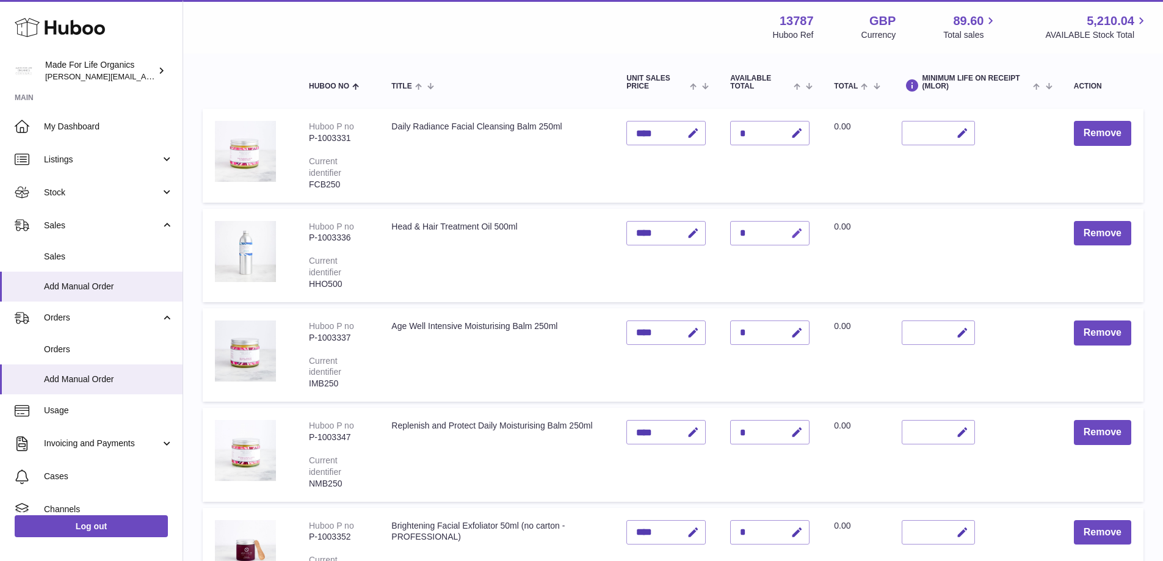
click at [802, 233] on icon "button" at bounding box center [797, 233] width 13 height 13
click at [754, 233] on input "*" at bounding box center [769, 233] width 79 height 24
type input "*"
click at [791, 232] on button "submit" at bounding box center [795, 233] width 23 height 20
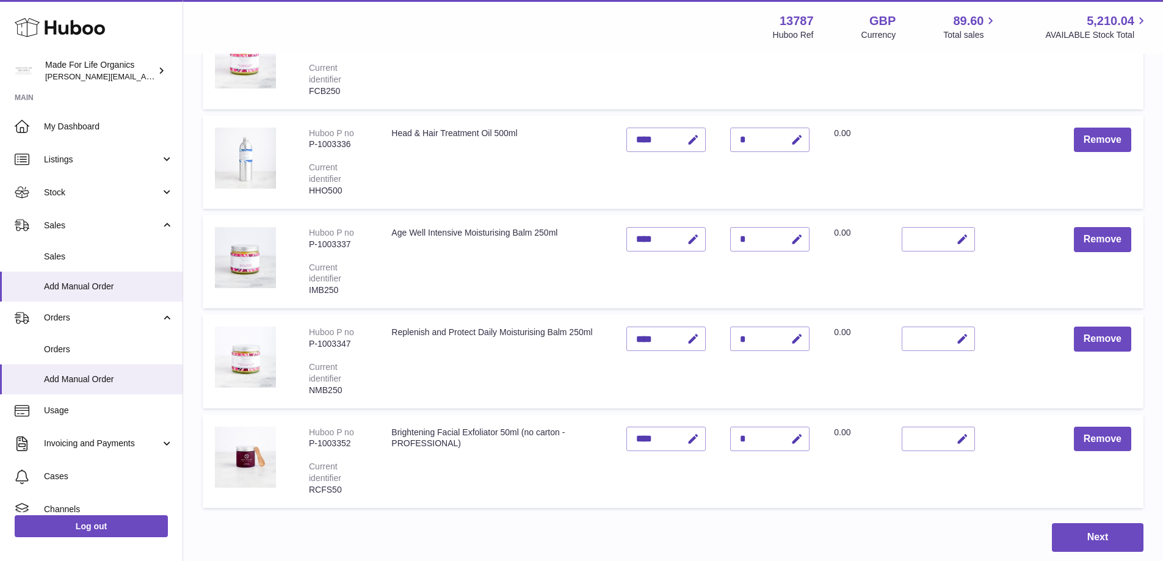
scroll to position [435, 0]
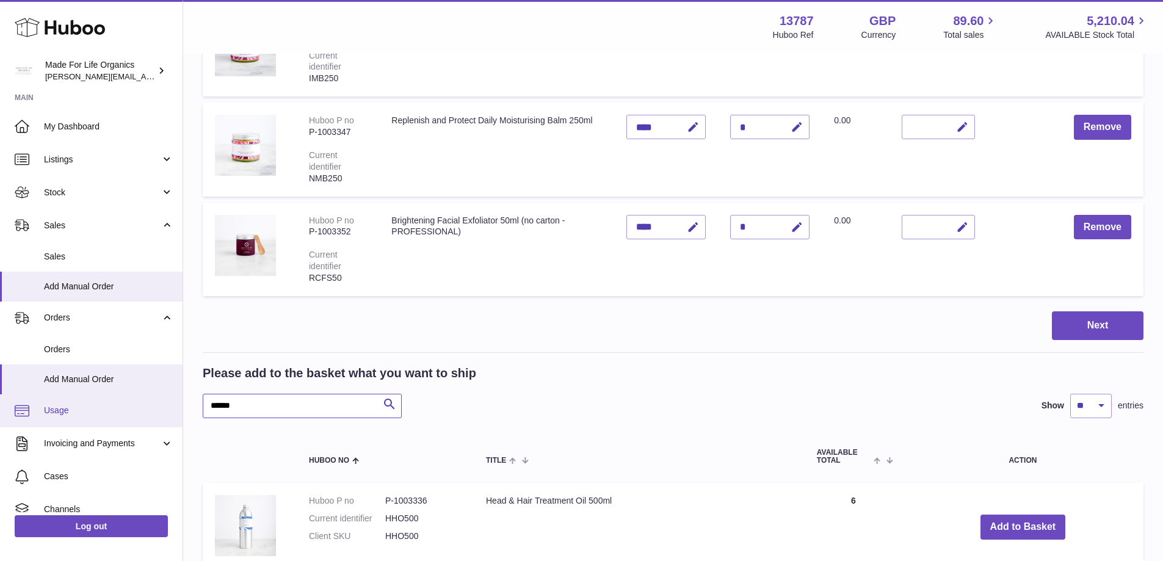
drag, startPoint x: 291, startPoint y: 407, endPoint x: 152, endPoint y: 407, distance: 139.2
click at [152, 407] on div "Huboo Made For Life Organics geoff.winwood@madeforlifeorganics.com Main My Dash…" at bounding box center [581, 133] width 1163 height 1137
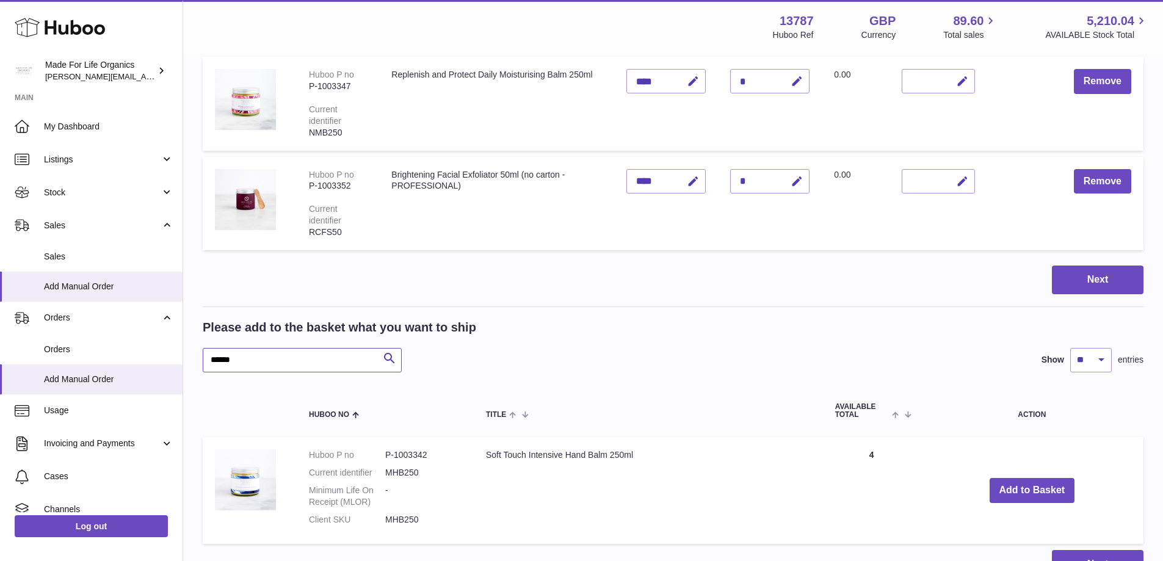
scroll to position [557, 0]
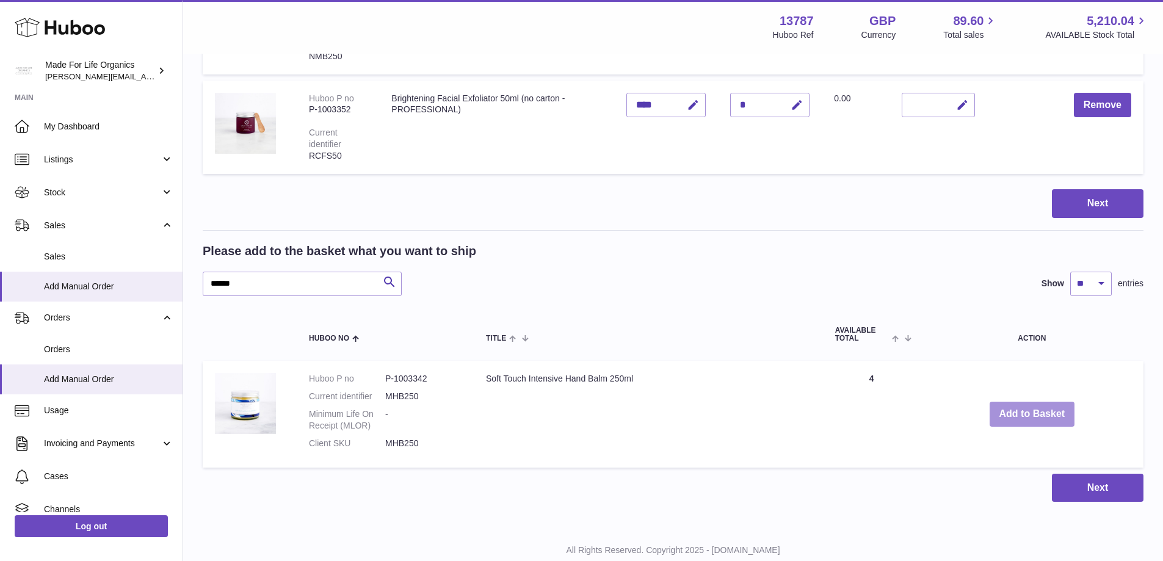
click at [1018, 416] on button "Add to Basket" at bounding box center [1032, 414] width 85 height 25
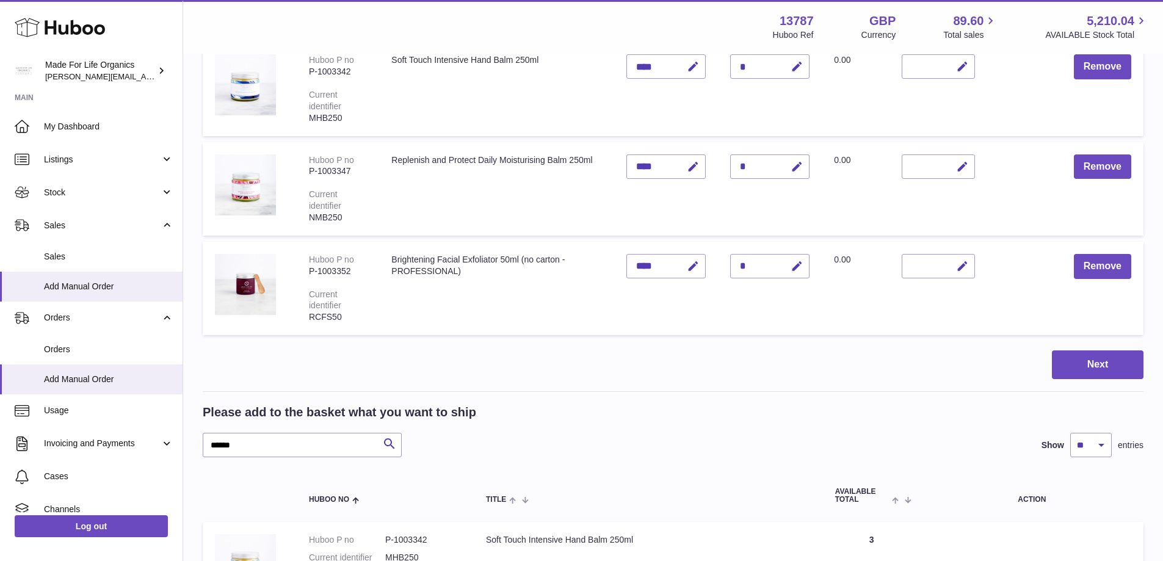
scroll to position [474, 0]
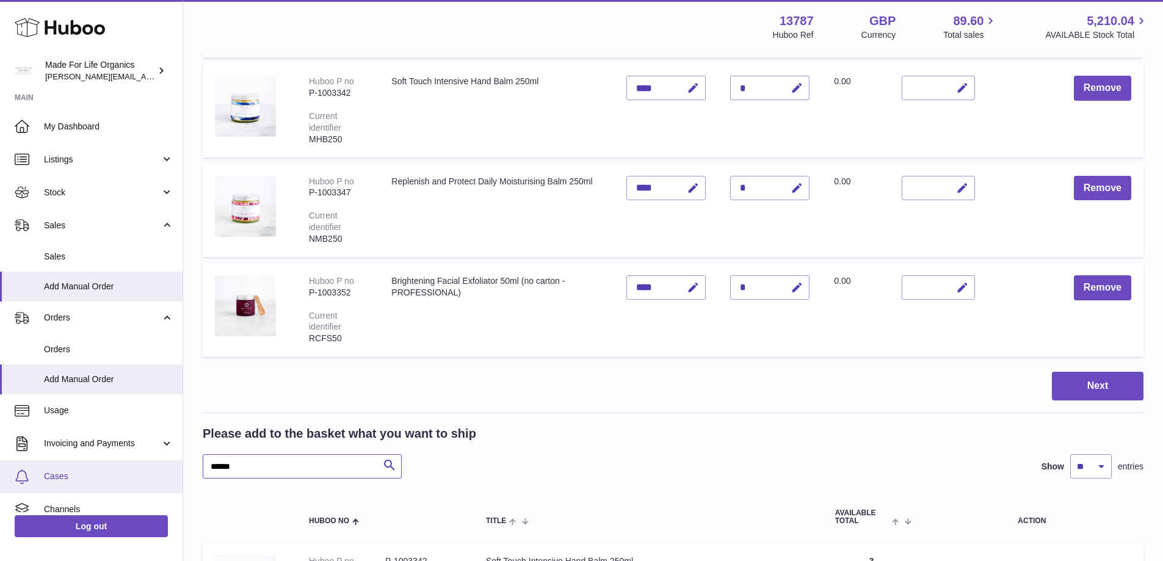
drag, startPoint x: 261, startPoint y: 469, endPoint x: 167, endPoint y: 469, distance: 94.6
click at [167, 469] on div "Huboo Made For Life Organics geoff.winwood@madeforlifeorganics.com Main My Dash…" at bounding box center [581, 153] width 1163 height 1255
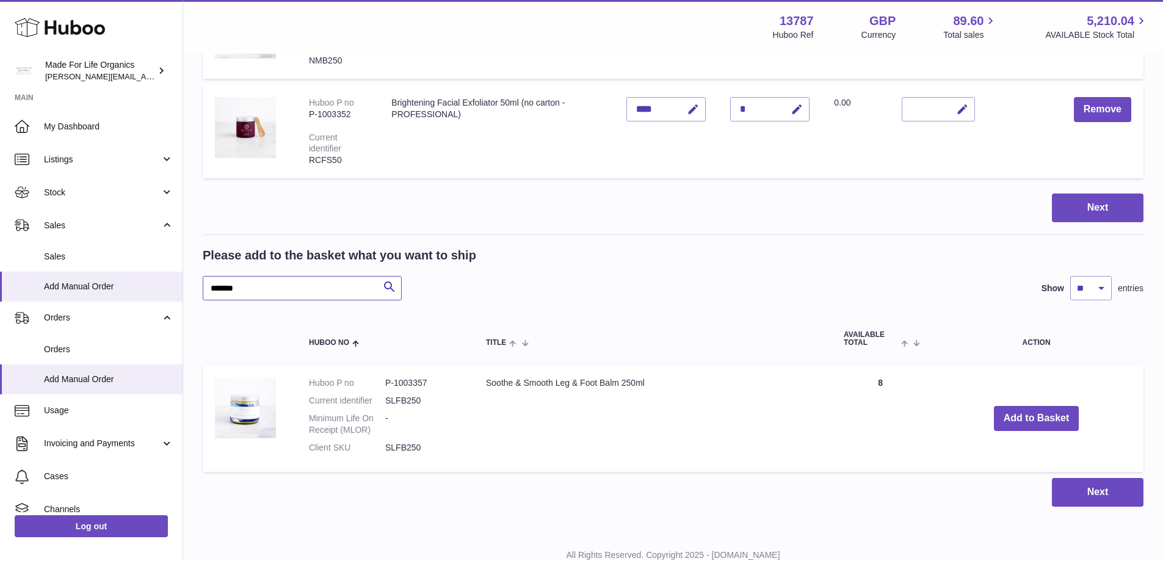
scroll to position [657, 0]
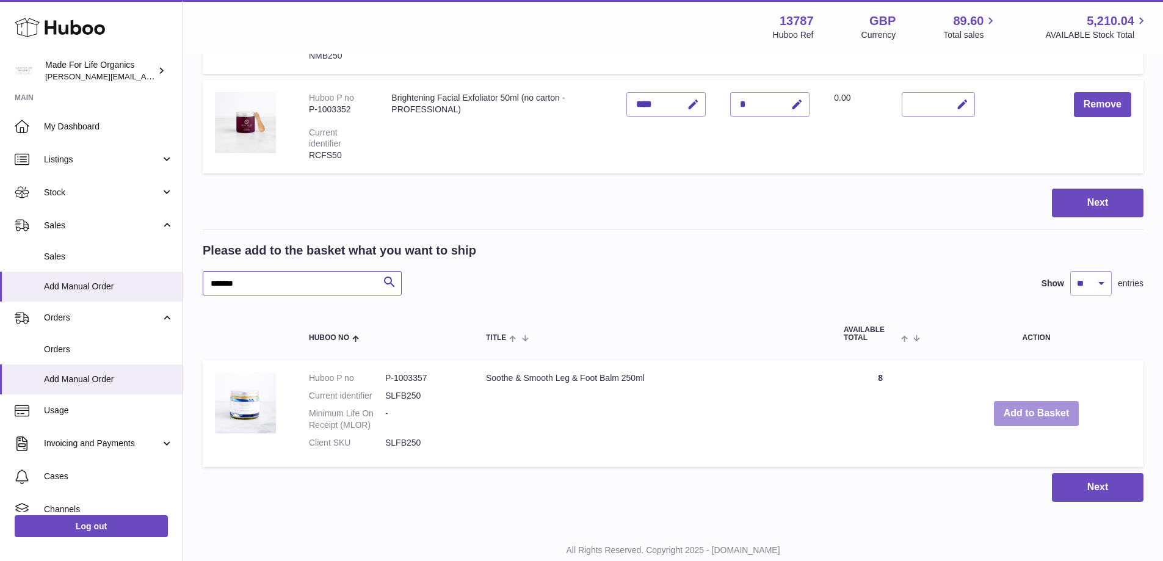
type input "*******"
click at [1029, 407] on button "Add to Basket" at bounding box center [1036, 413] width 85 height 25
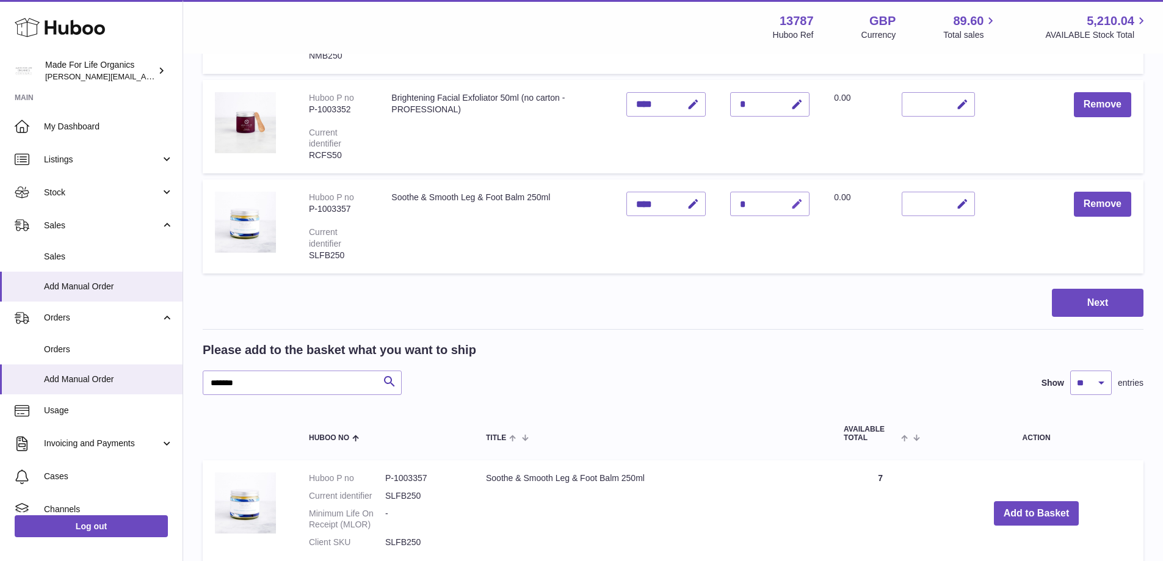
click at [795, 208] on icon "button" at bounding box center [797, 204] width 13 height 13
type input "*"
click at [798, 206] on icon "submit" at bounding box center [797, 203] width 11 height 11
drag, startPoint x: 267, startPoint y: 382, endPoint x: 179, endPoint y: 384, distance: 87.9
click at [179, 383] on div "Huboo Made For Life Organics geoff.winwood@madeforlifeorganics.com Main My Dash…" at bounding box center [581, 20] width 1163 height 1355
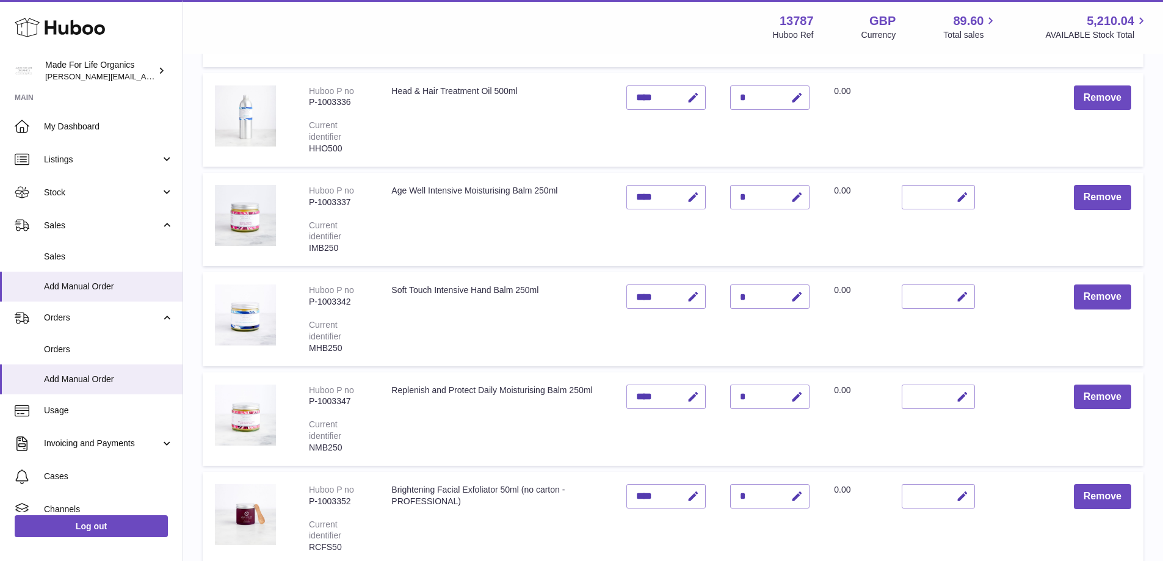
scroll to position [107, 0]
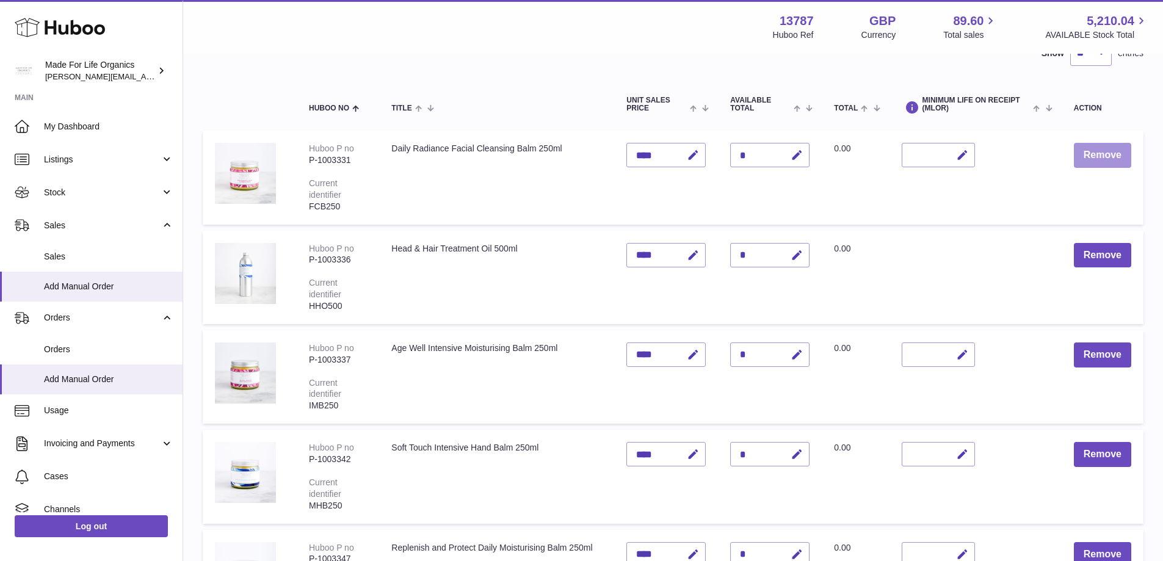
type input "*******"
click at [1096, 154] on button "Remove" at bounding box center [1102, 155] width 57 height 25
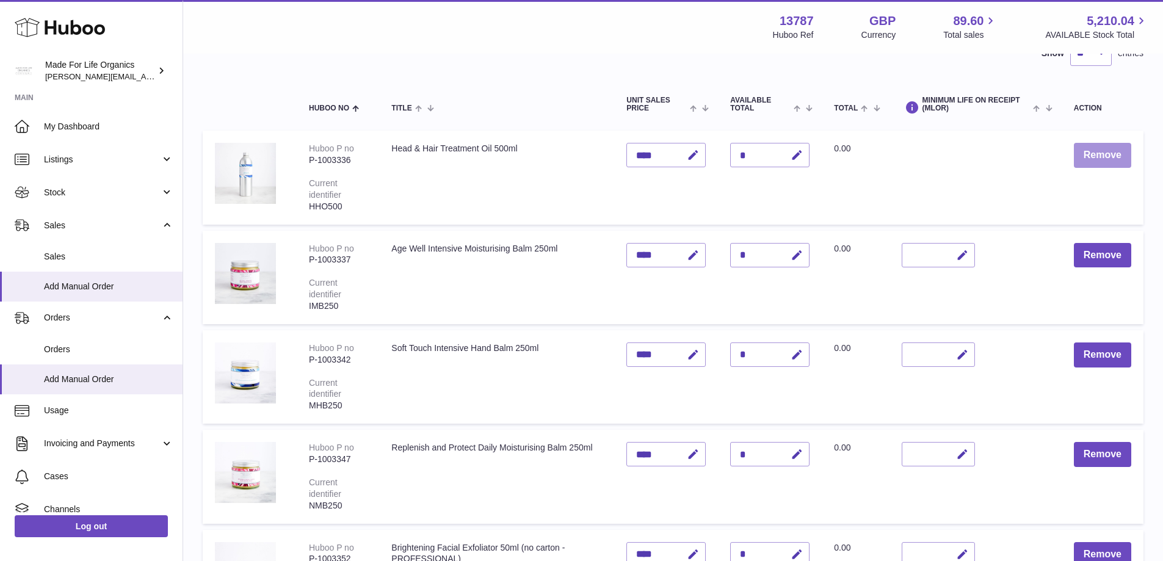
click at [1098, 160] on button "Remove" at bounding box center [1102, 155] width 57 height 25
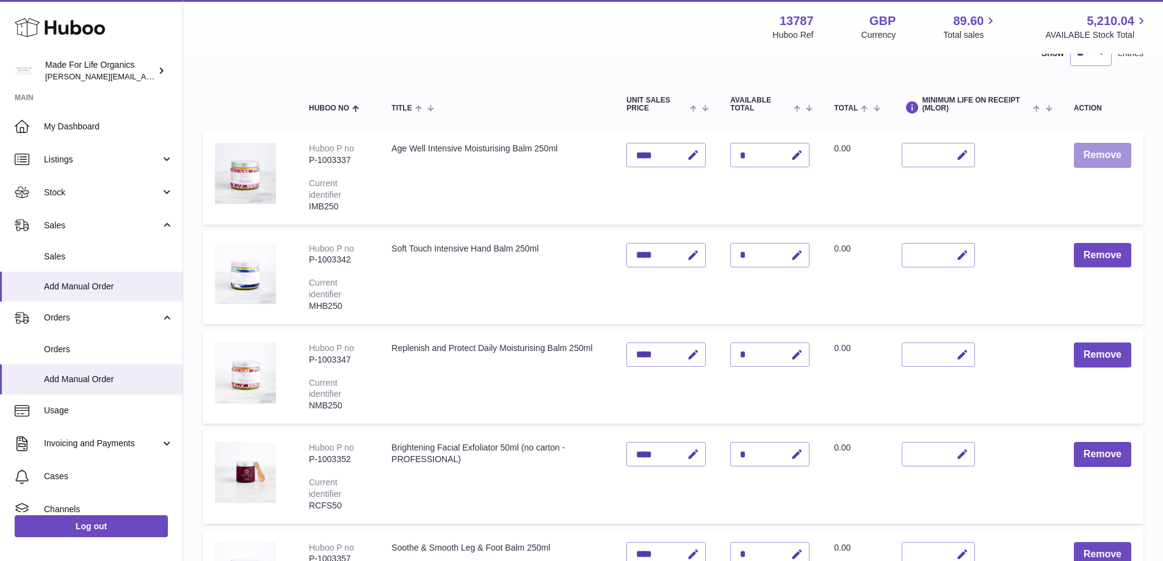
click at [1098, 160] on button "Remove" at bounding box center [1102, 155] width 57 height 25
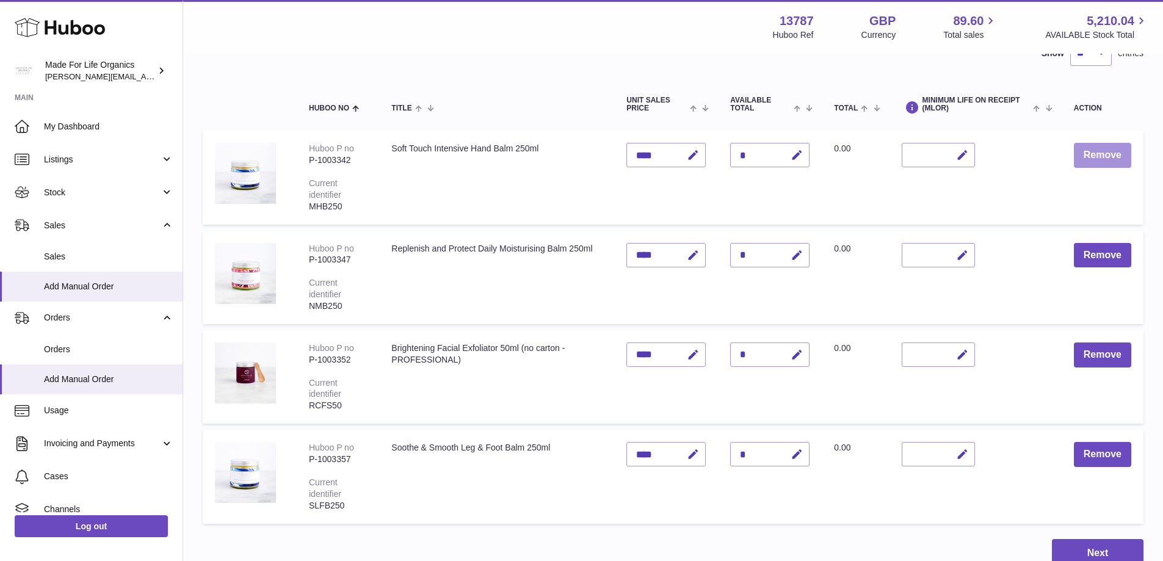
click at [1098, 160] on button "Remove" at bounding box center [1102, 155] width 57 height 25
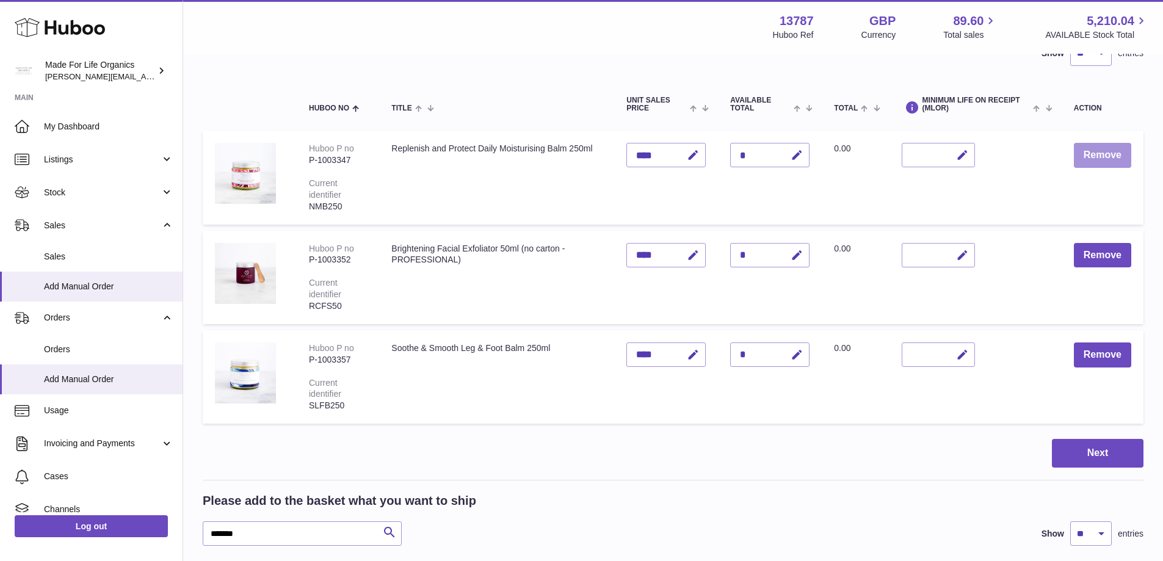
click at [1098, 160] on button "Remove" at bounding box center [1102, 155] width 57 height 25
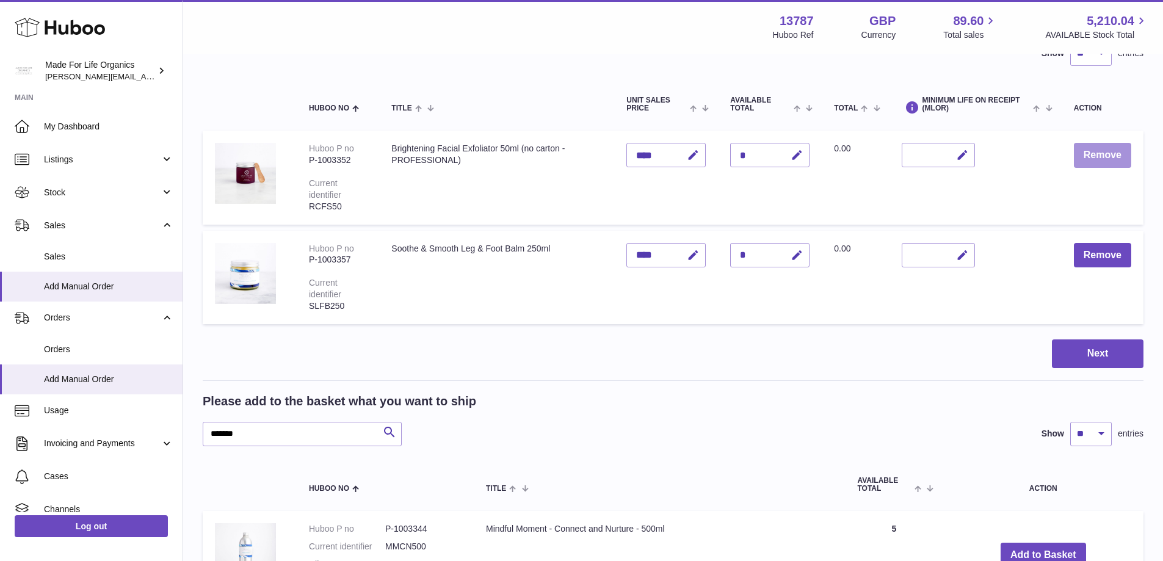
click at [1098, 160] on button "Remove" at bounding box center [1102, 155] width 57 height 25
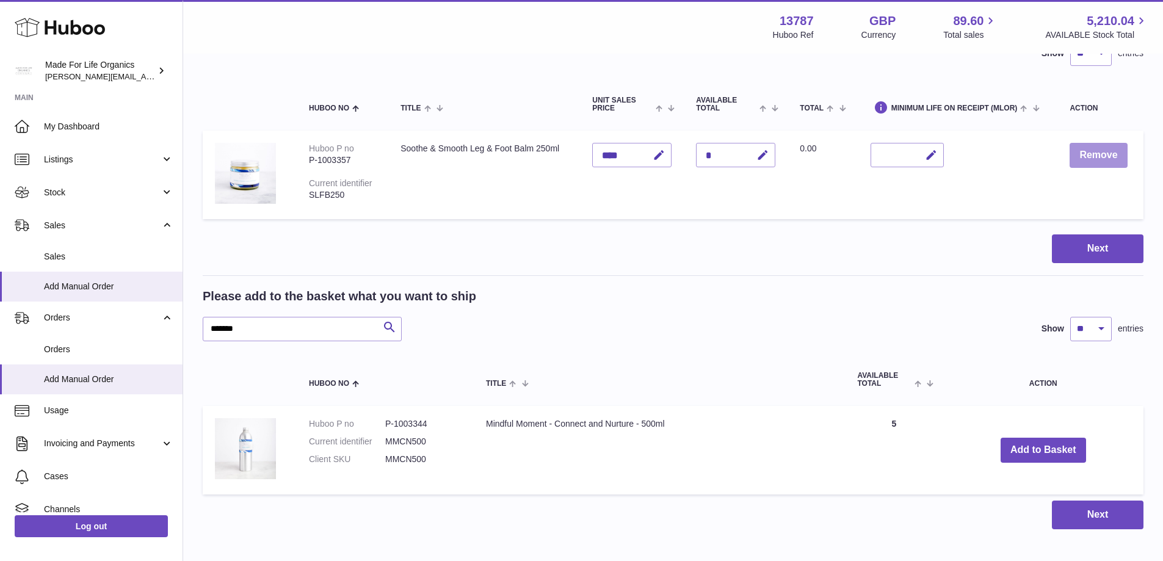
click at [1098, 160] on button "Remove" at bounding box center [1098, 155] width 57 height 25
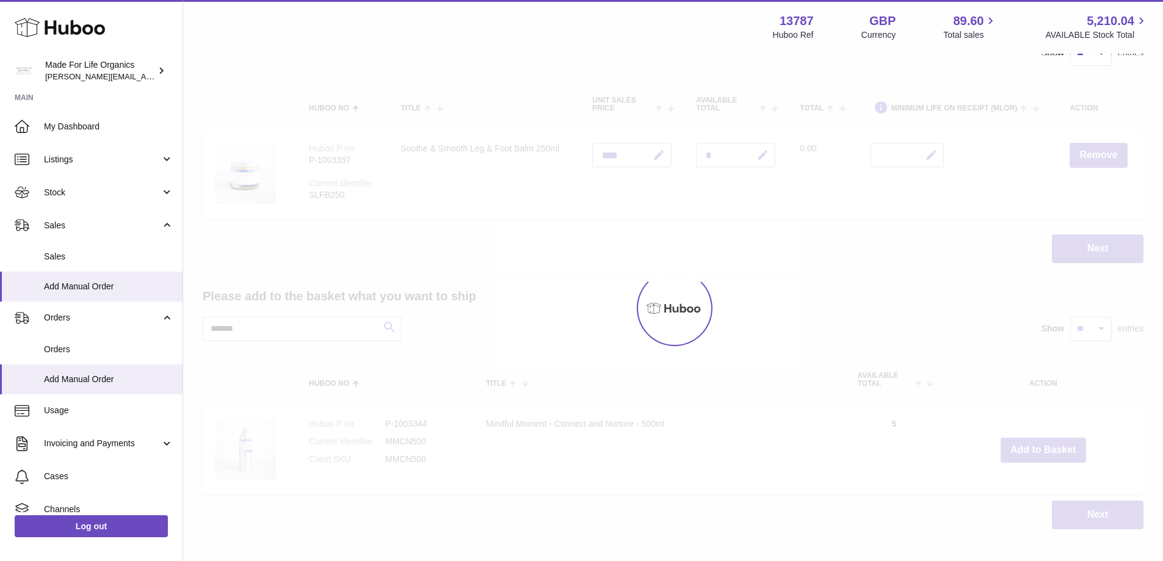
scroll to position [73, 0]
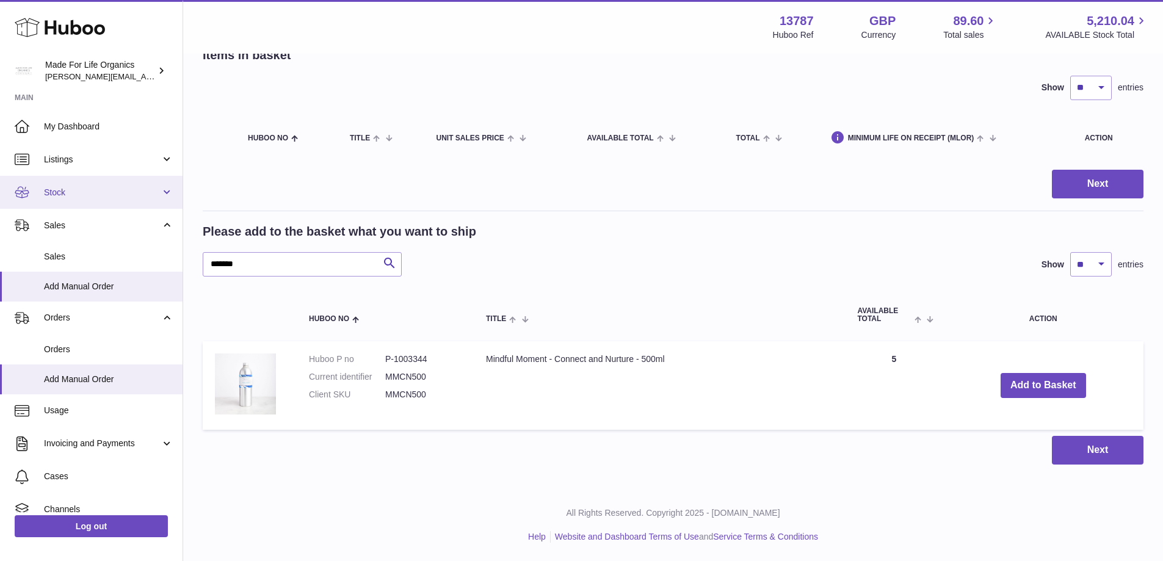
click at [59, 197] on span "Stock" at bounding box center [102, 193] width 117 height 12
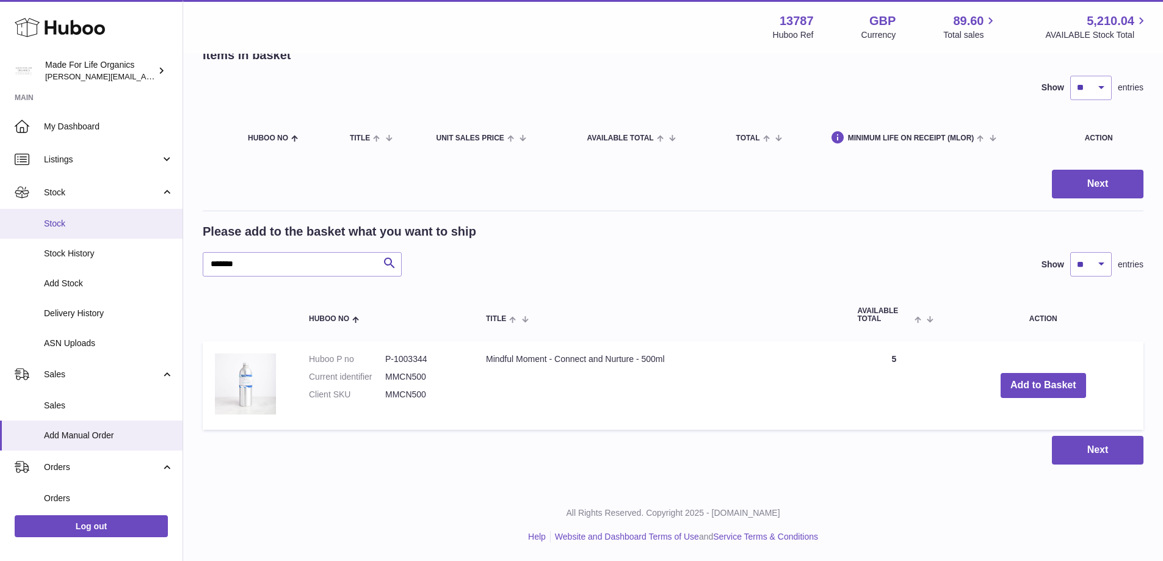
click at [64, 220] on span "Stock" at bounding box center [108, 224] width 129 height 12
